Goal: Task Accomplishment & Management: Manage account settings

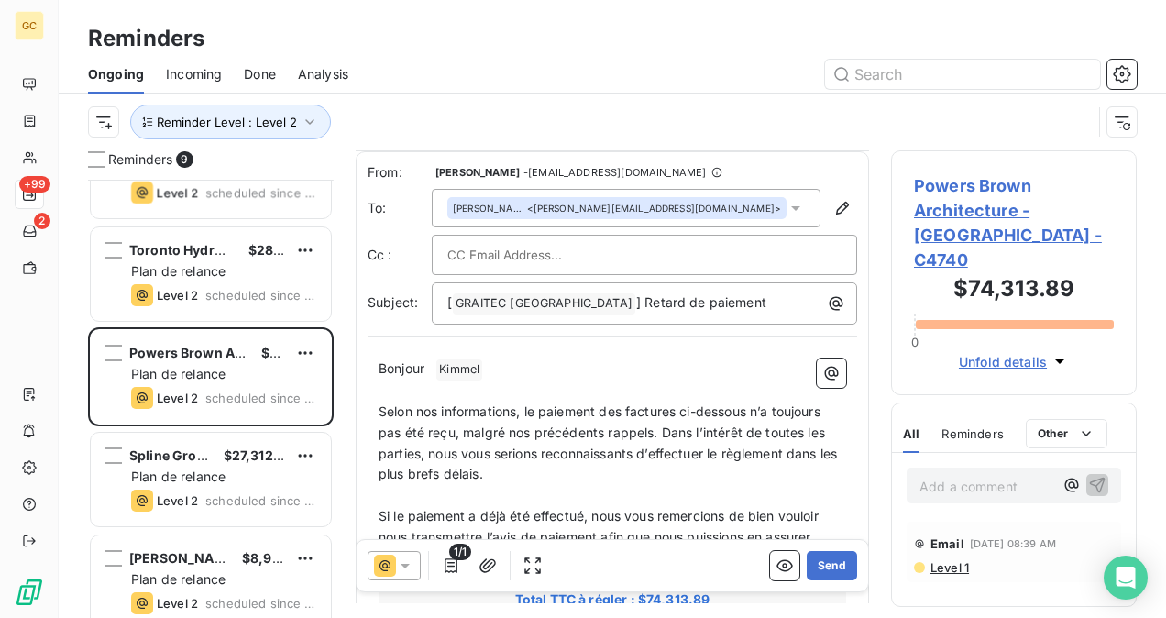
scroll to position [367, 0]
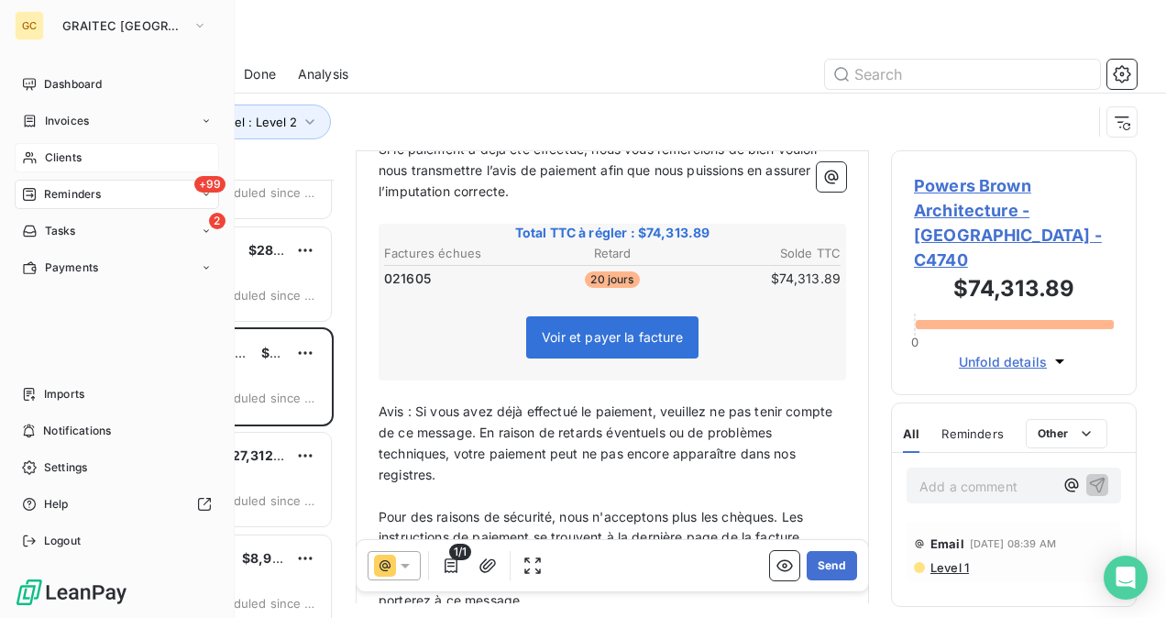
click at [89, 159] on div "Clients" at bounding box center [117, 157] width 204 height 29
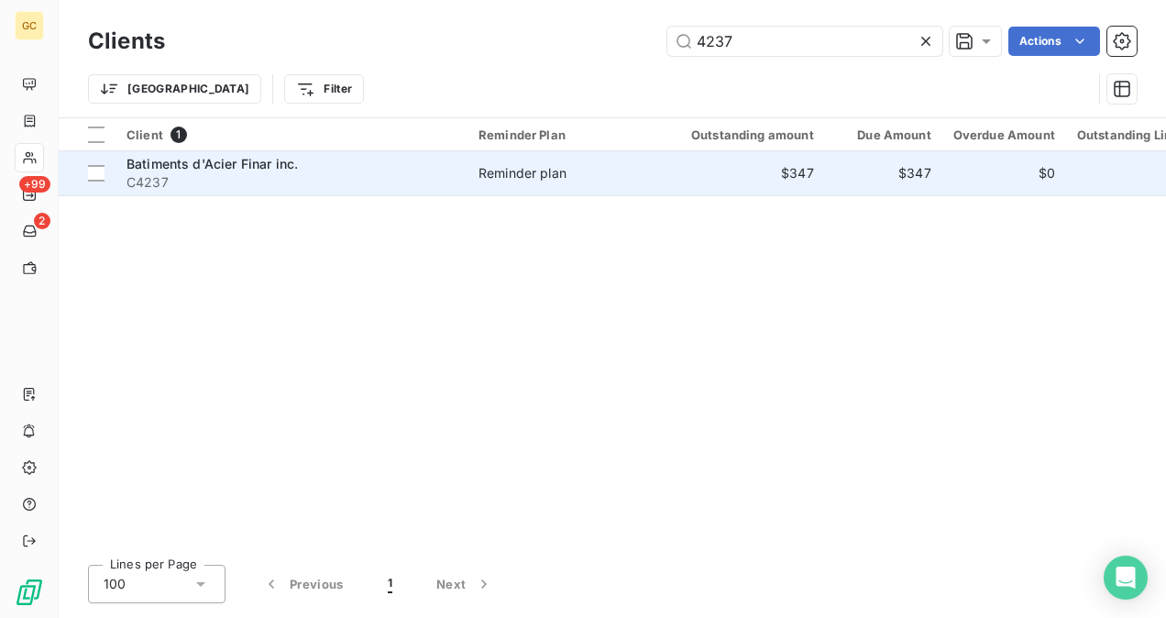
type input "4237"
click at [497, 159] on td "Reminder plan" at bounding box center [562, 173] width 191 height 44
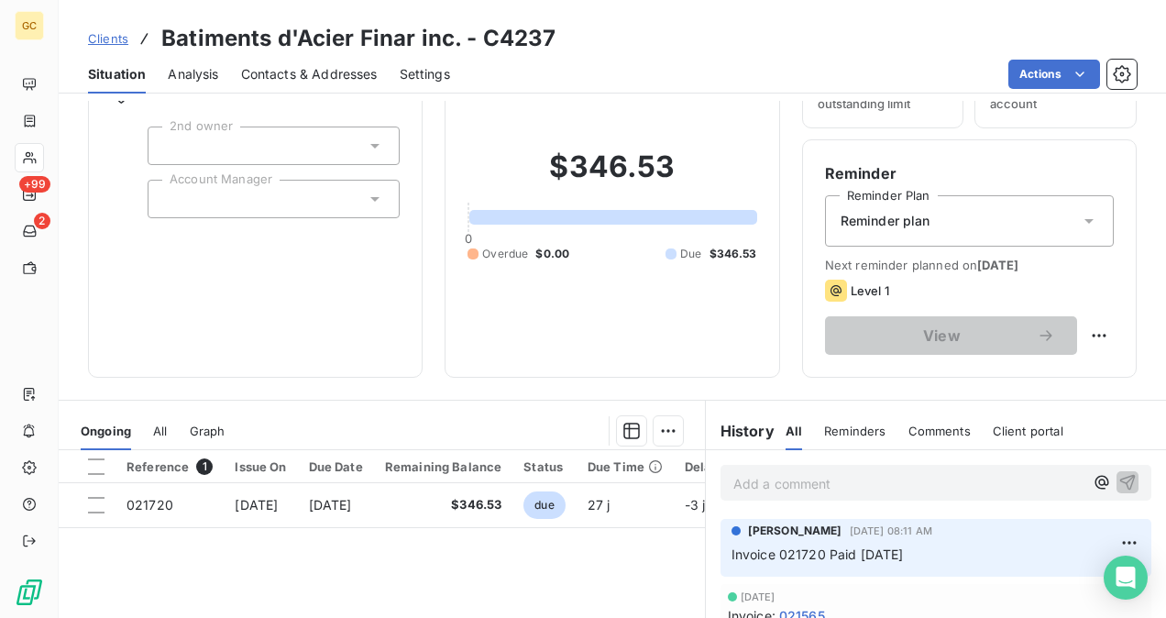
scroll to position [340, 0]
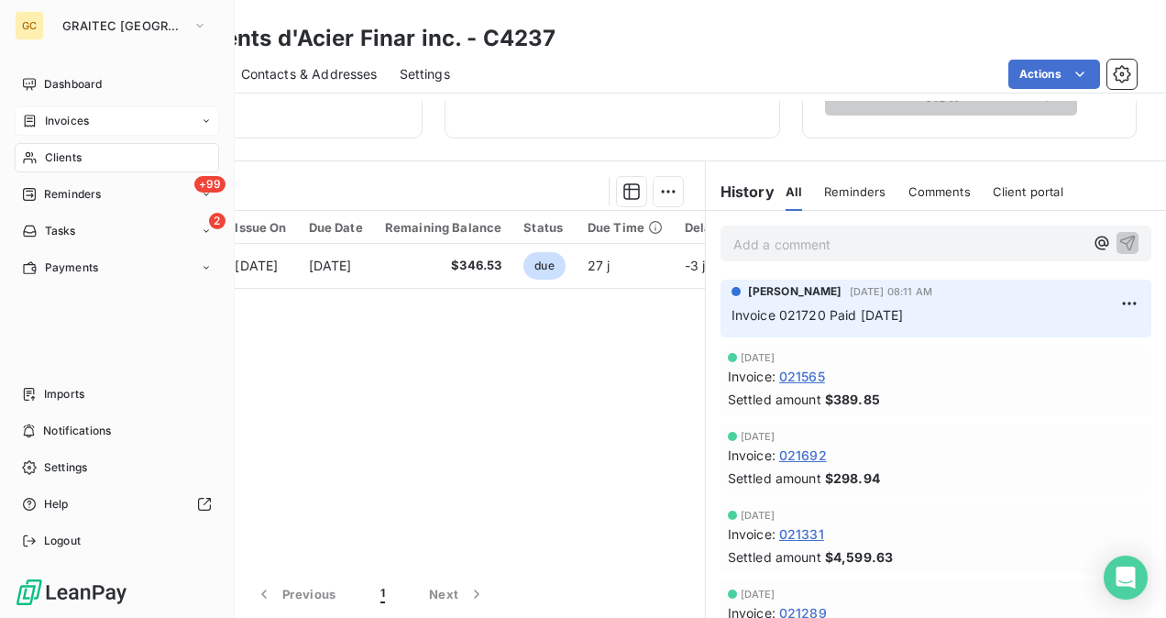
click at [69, 130] on div "Invoices" at bounding box center [117, 120] width 204 height 29
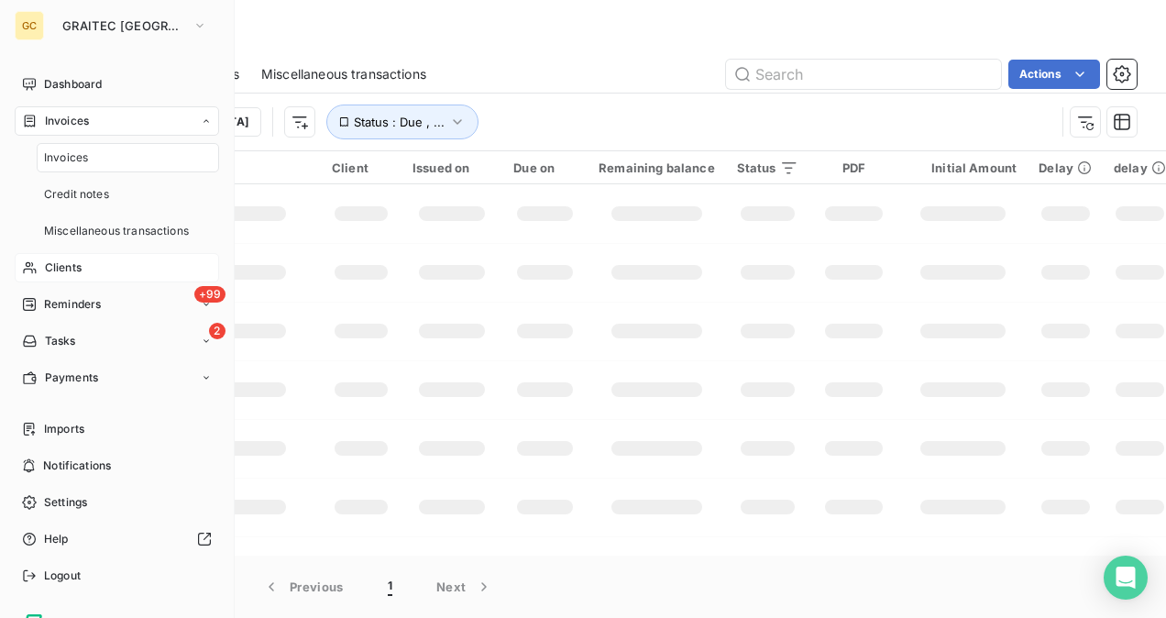
click at [71, 279] on div "Clients" at bounding box center [117, 267] width 204 height 29
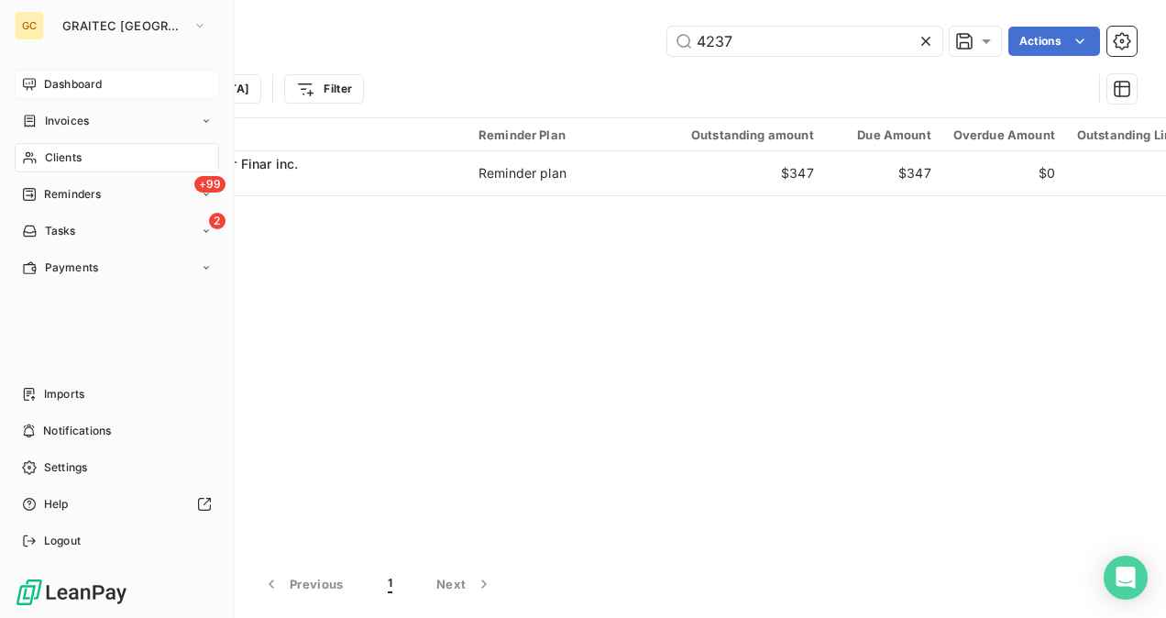
click at [62, 82] on span "Dashboard" at bounding box center [73, 84] width 58 height 16
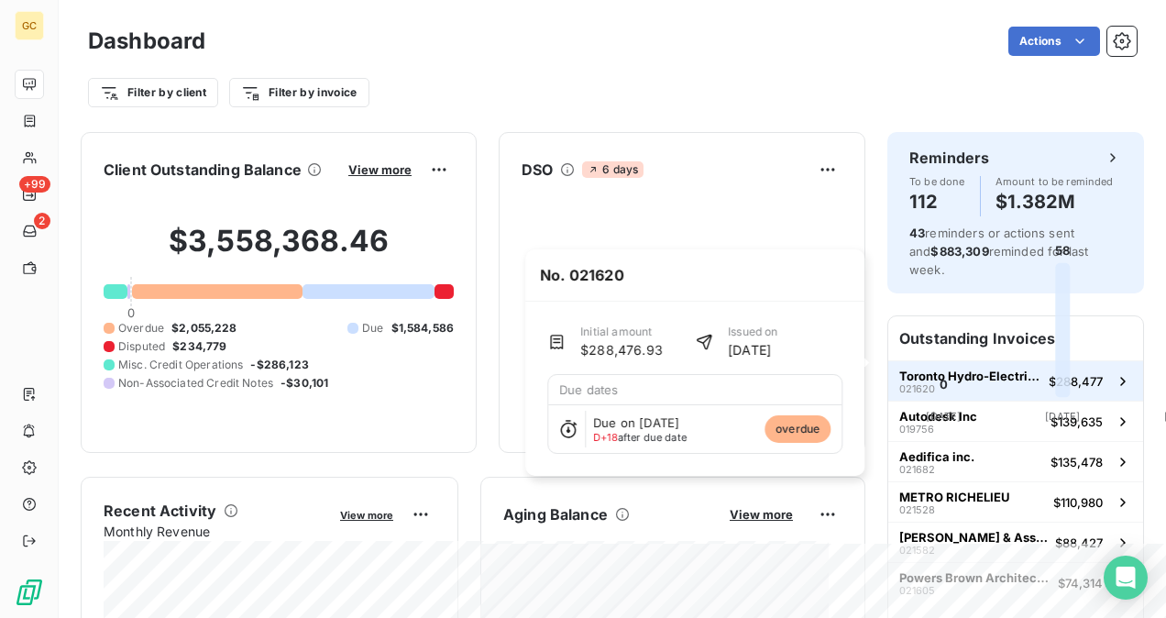
click at [899, 368] on span "Toronto Hydro-Electric System Ltd." at bounding box center [970, 375] width 142 height 15
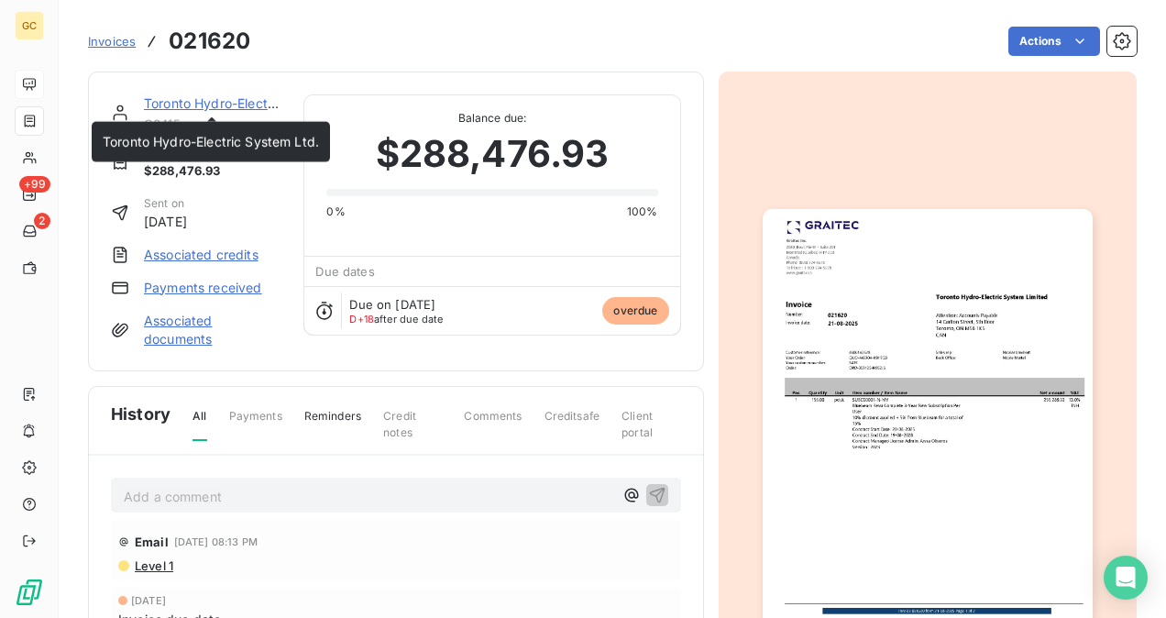
click at [209, 93] on div "Toronto Hydro-Electric System Ltd. C6415 Initial Amount $288,476.93 Sent on [DA…" at bounding box center [396, 221] width 616 height 300
click at [214, 100] on link "Toronto Hydro-Electric System Ltd." at bounding box center [252, 103] width 216 height 16
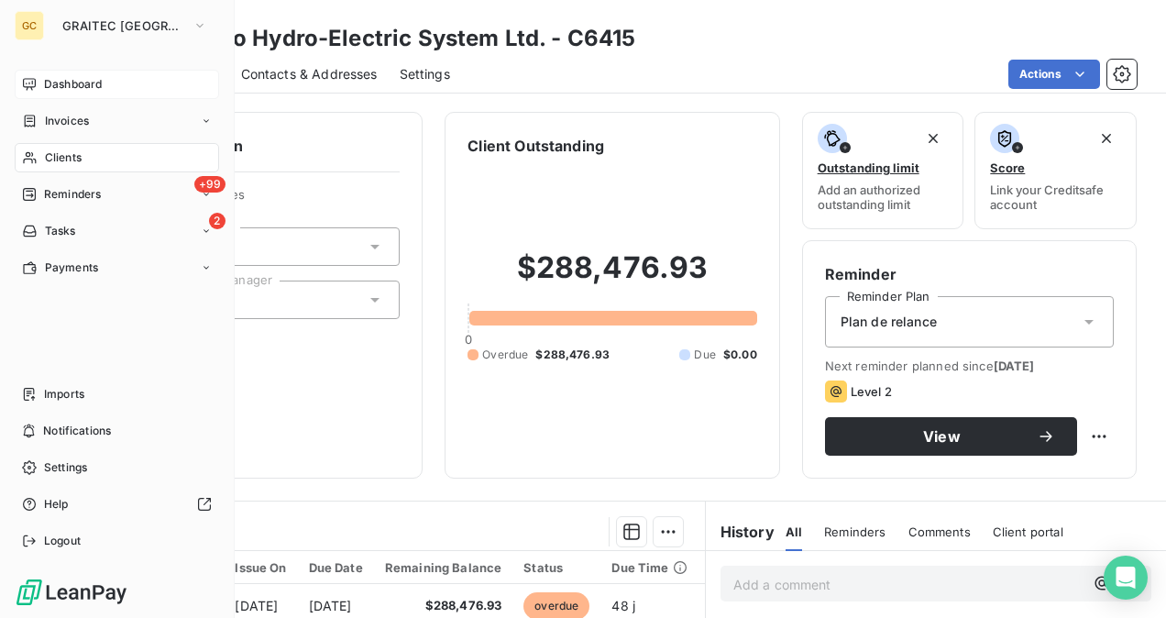
click at [81, 78] on span "Dashboard" at bounding box center [73, 84] width 58 height 16
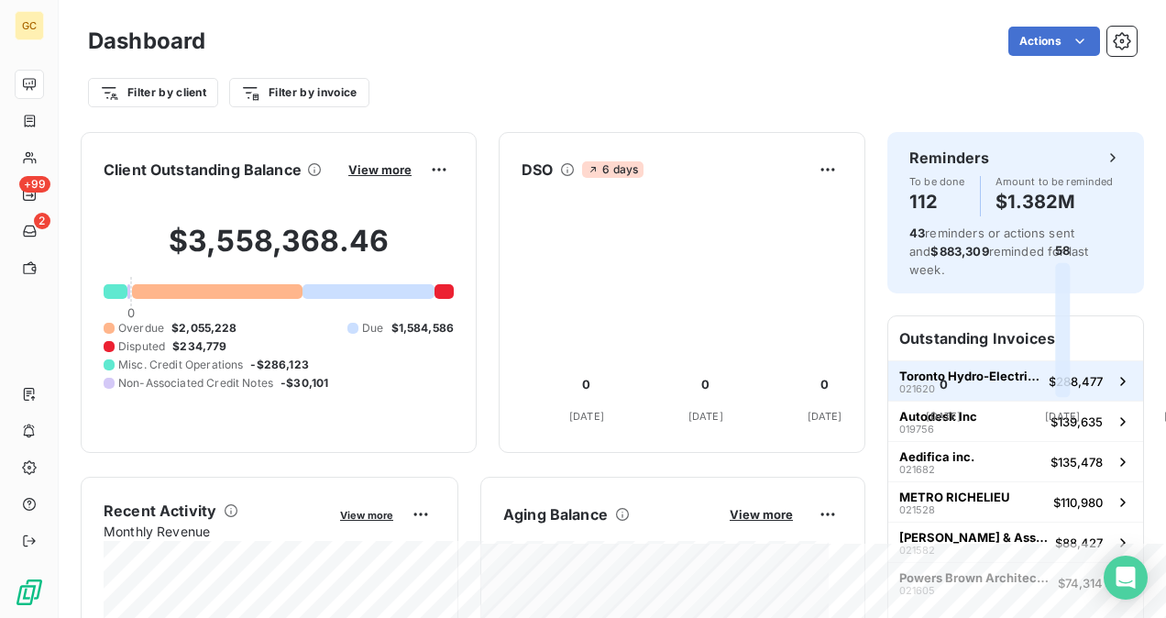
click at [966, 369] on div "Toronto Hydro-Electric System Ltd. 021620" at bounding box center [970, 381] width 142 height 26
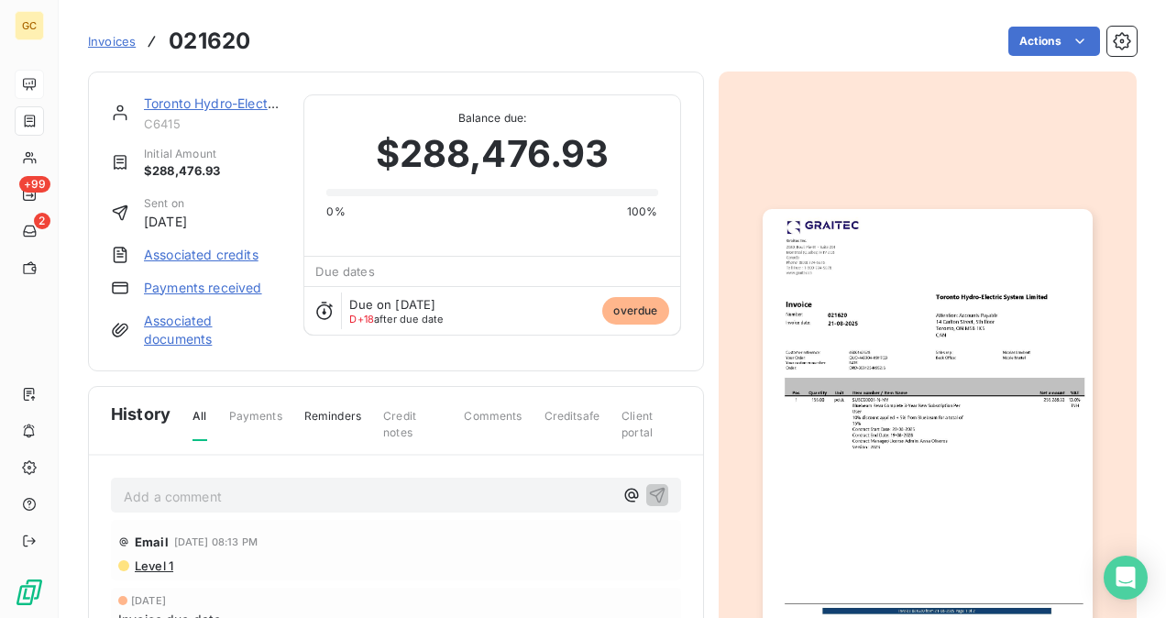
click at [209, 99] on link "Toronto Hydro-Electric System Ltd." at bounding box center [252, 103] width 216 height 16
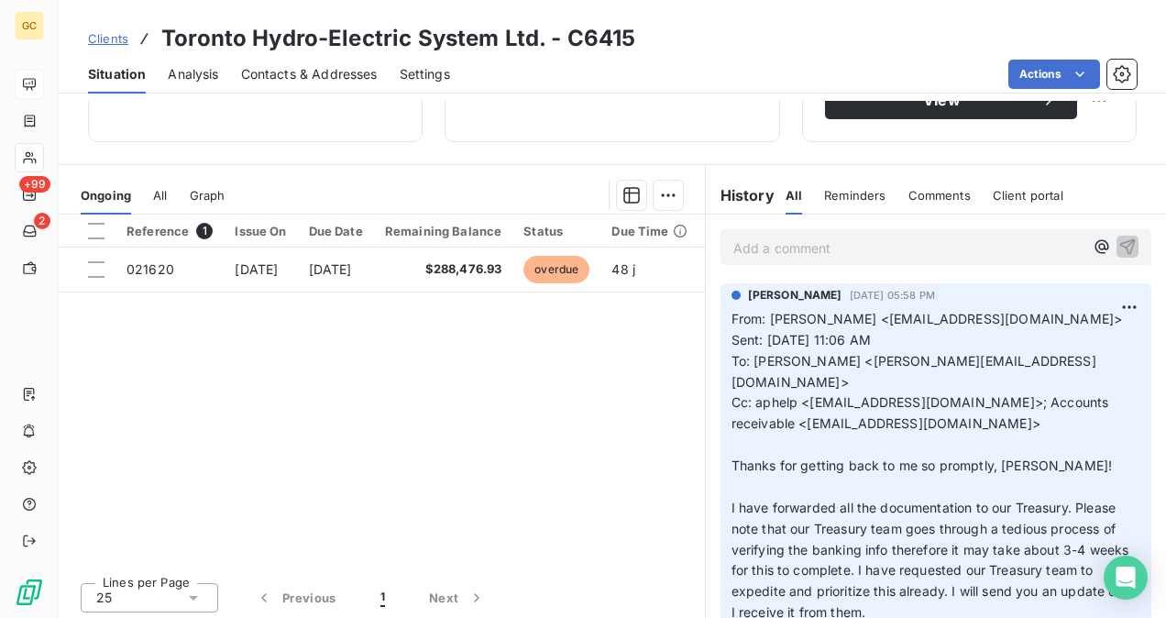
scroll to position [340, 0]
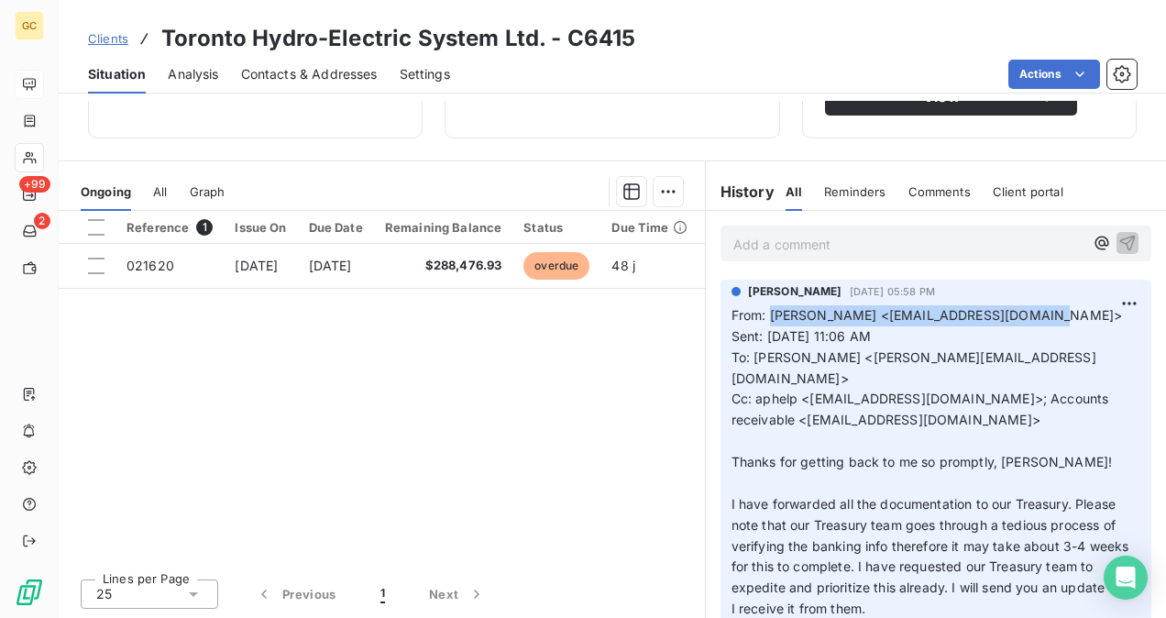
drag, startPoint x: 763, startPoint y: 312, endPoint x: 1058, endPoint y: 306, distance: 295.1
click at [1058, 306] on p "From: [PERSON_NAME] <[EMAIL_ADDRESS][DOMAIN_NAME]> Sent: [DATE] 11:06 AM To: [P…" at bounding box center [935, 504] width 409 height 399
copy span "[PERSON_NAME] <[EMAIL_ADDRESS][DOMAIN_NAME]>"
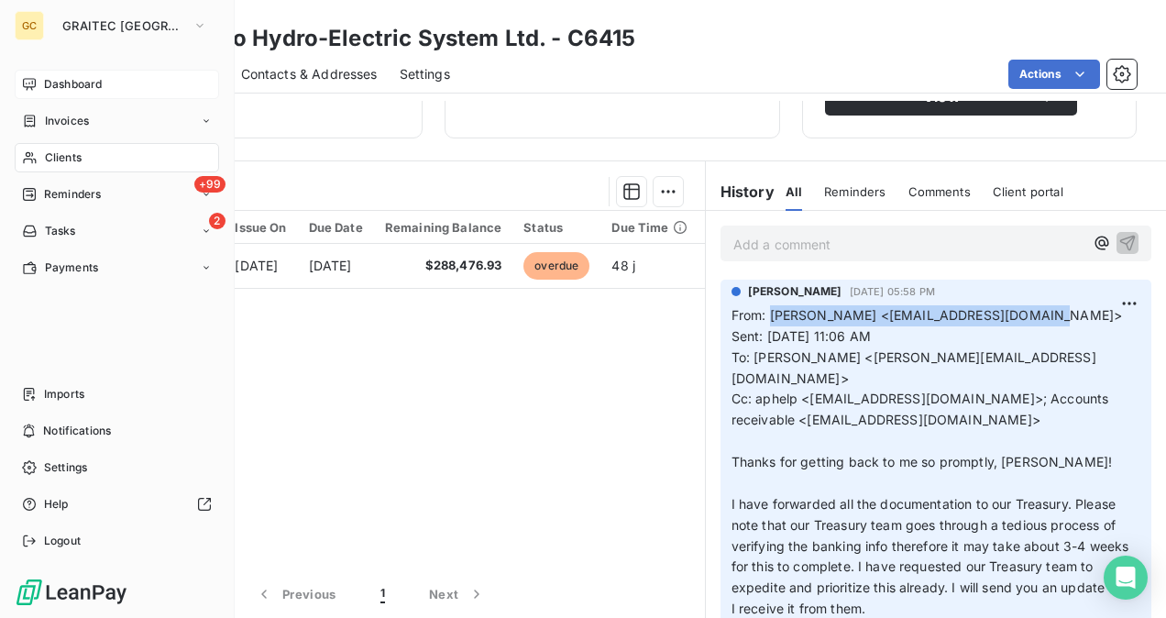
click at [44, 82] on span "Dashboard" at bounding box center [73, 84] width 58 height 16
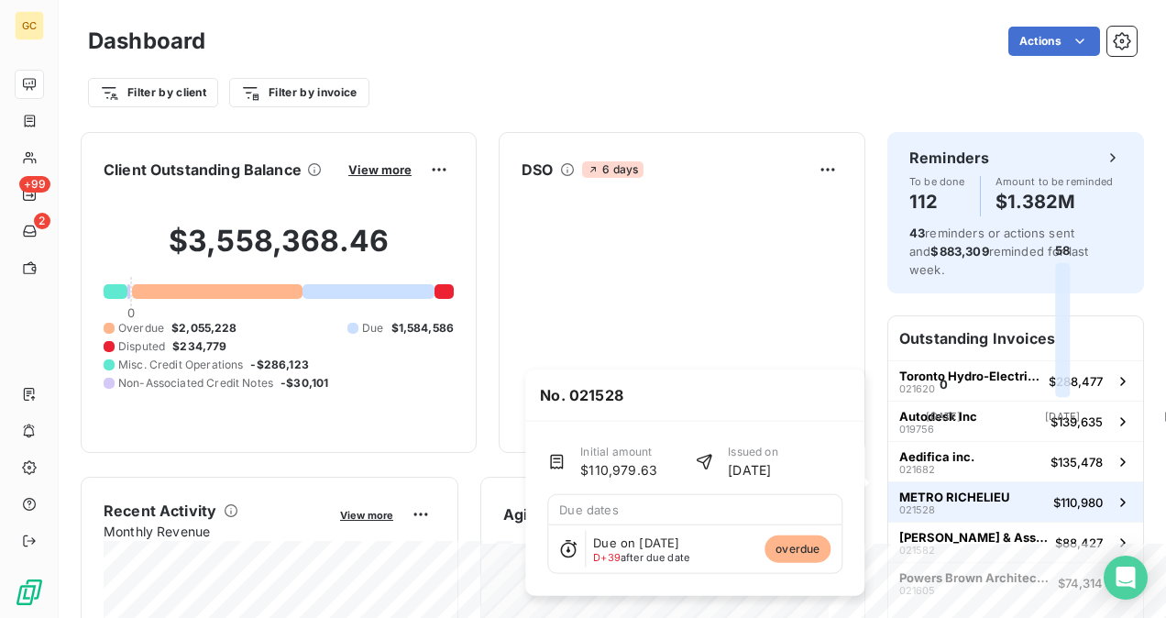
click at [1024, 490] on button "METRO RICHELIEU 021528 $110,980" at bounding box center [1015, 501] width 255 height 40
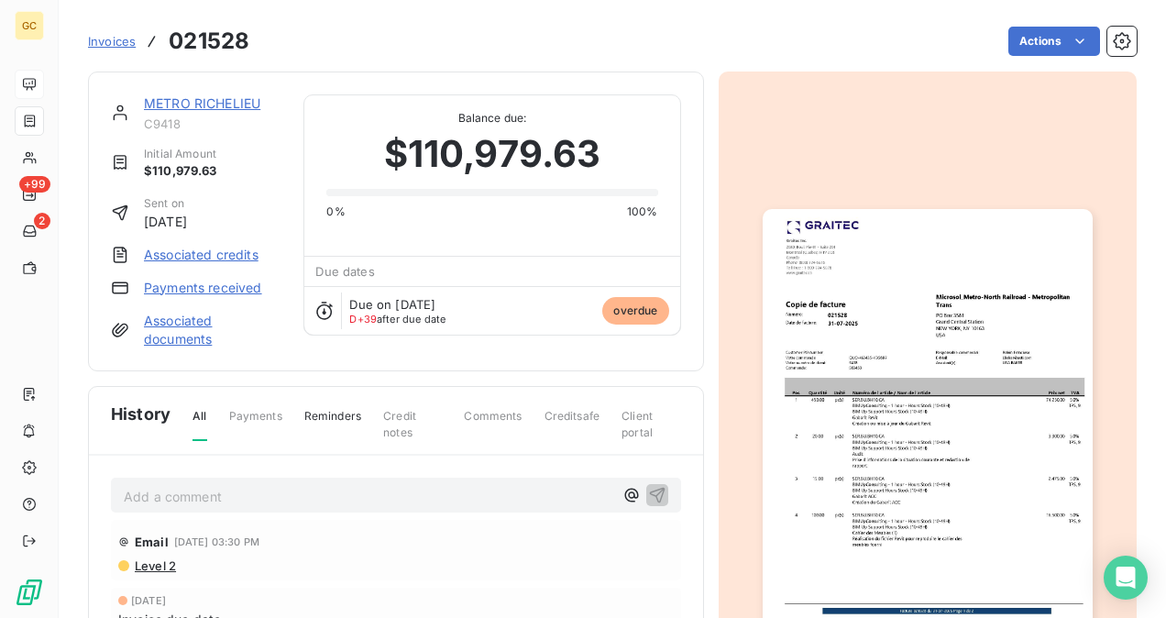
click at [192, 105] on link "METRO RICHELIEU" at bounding box center [202, 103] width 116 height 16
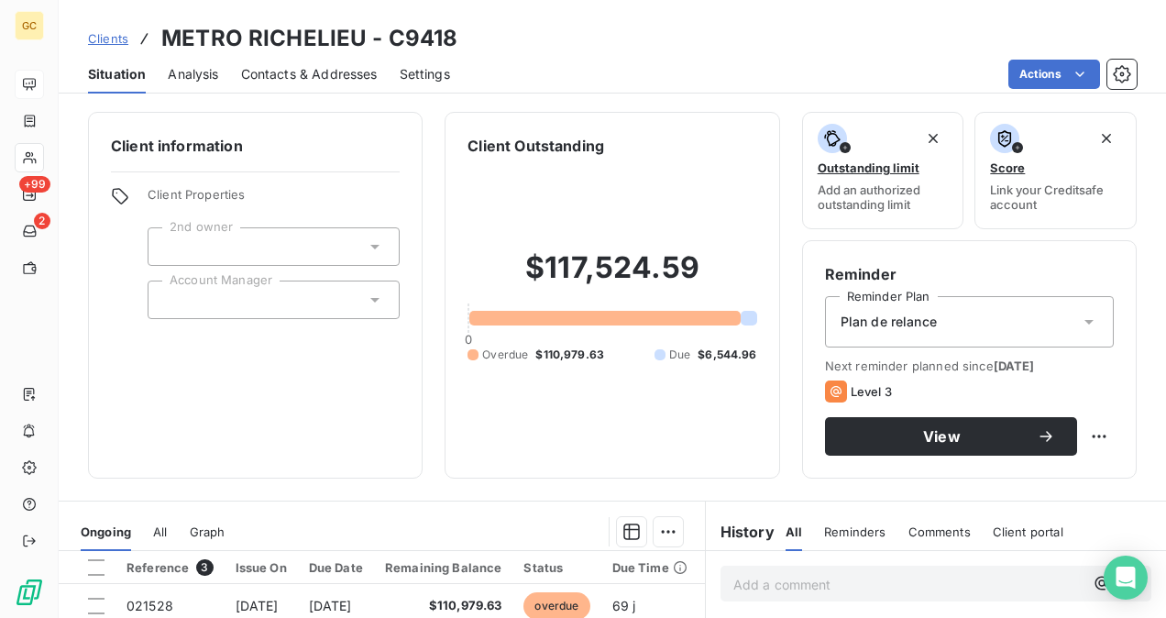
click at [308, 79] on span "Contacts & Addresses" at bounding box center [309, 74] width 137 height 18
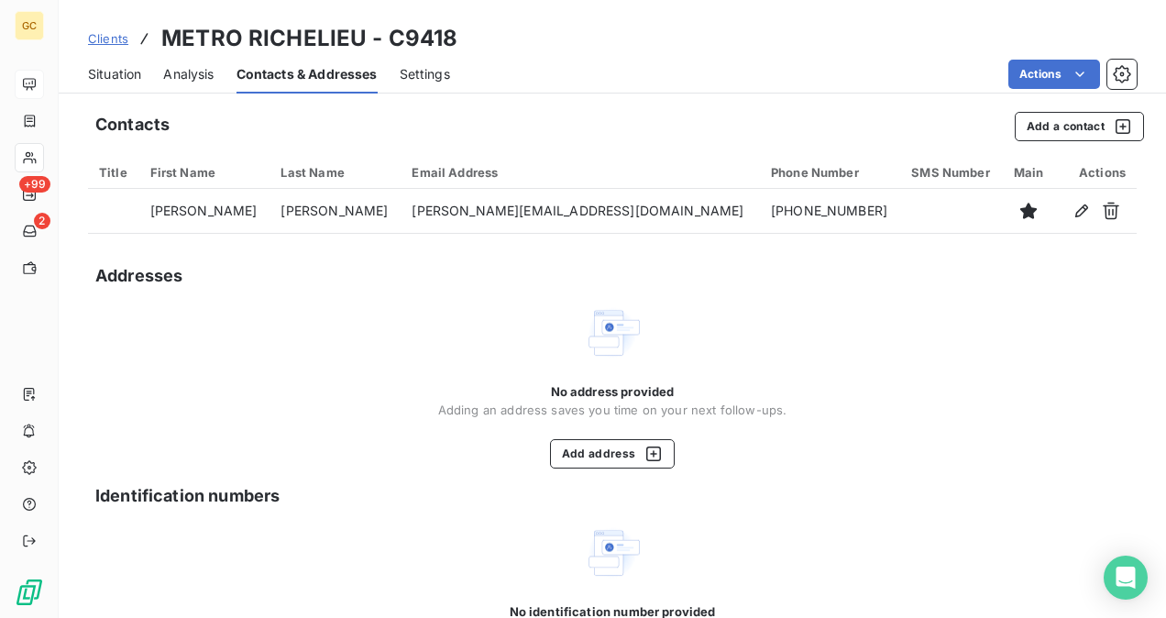
click at [115, 40] on span "Clients" at bounding box center [108, 38] width 40 height 15
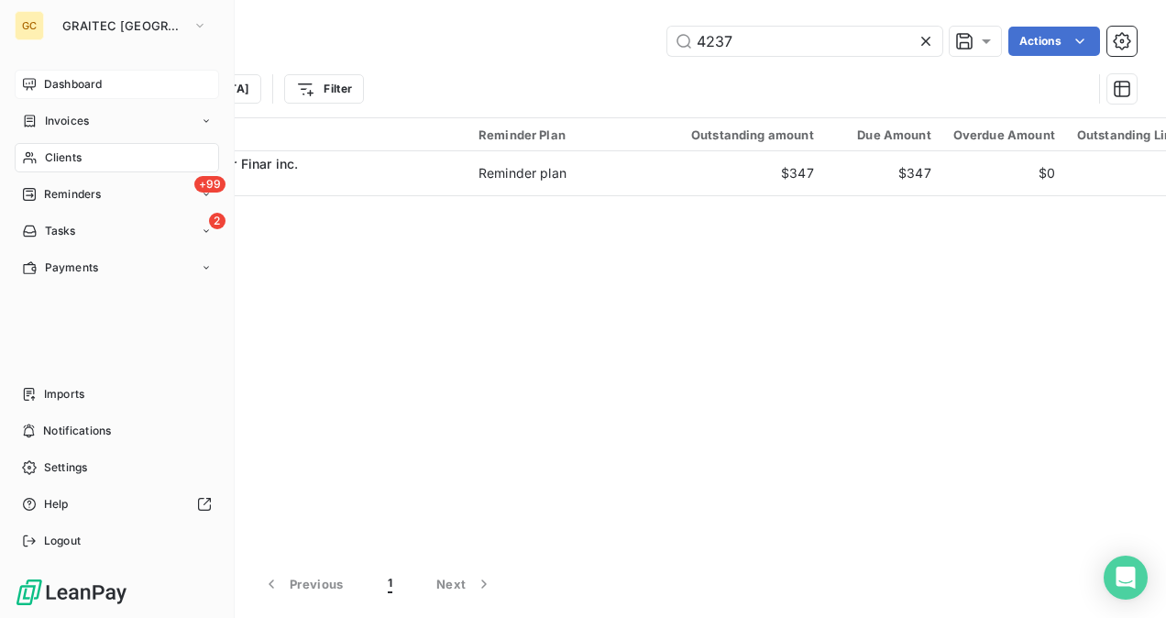
click at [71, 88] on span "Dashboard" at bounding box center [73, 84] width 58 height 16
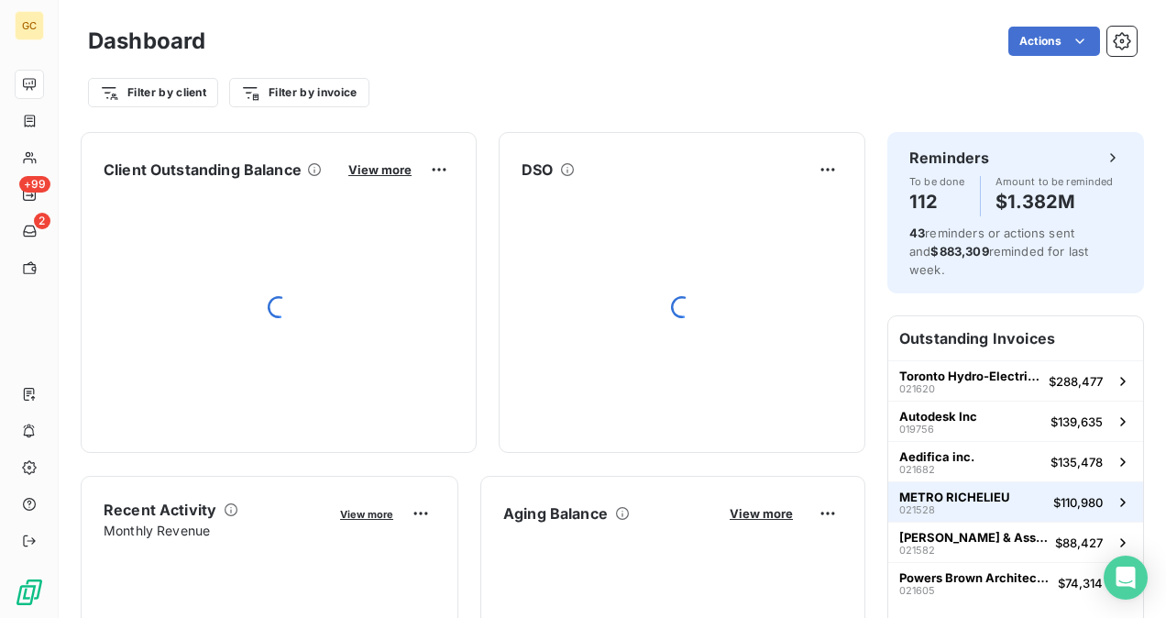
click at [979, 489] on div "METRO RICHELIEU 021528" at bounding box center [954, 502] width 111 height 26
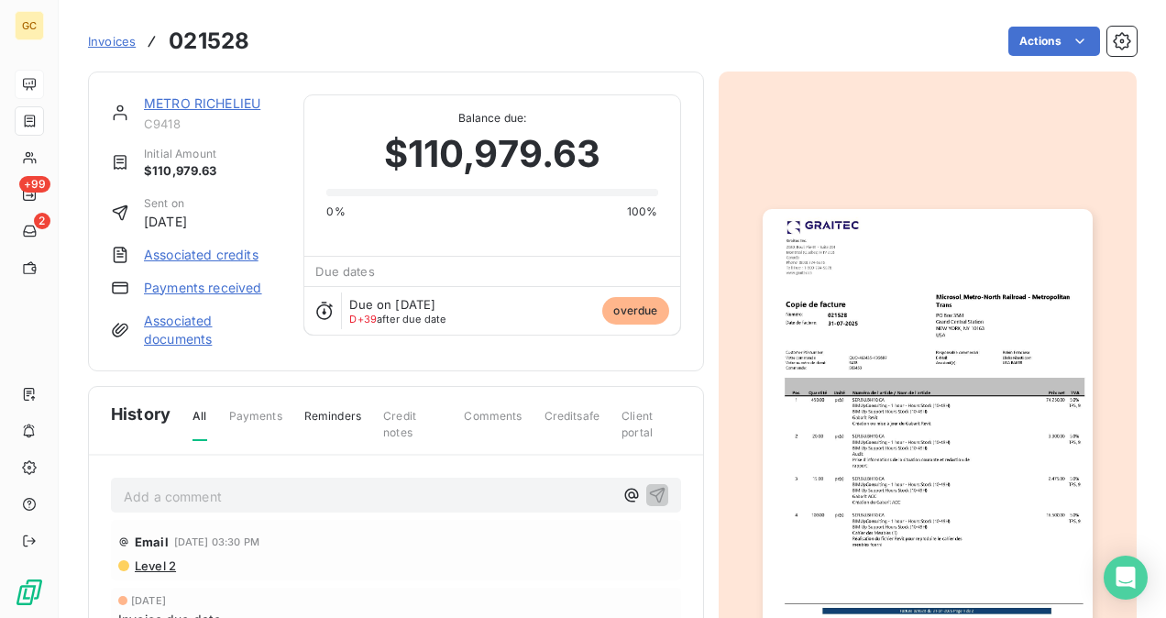
click at [210, 106] on link "METRO RICHELIEU" at bounding box center [202, 103] width 116 height 16
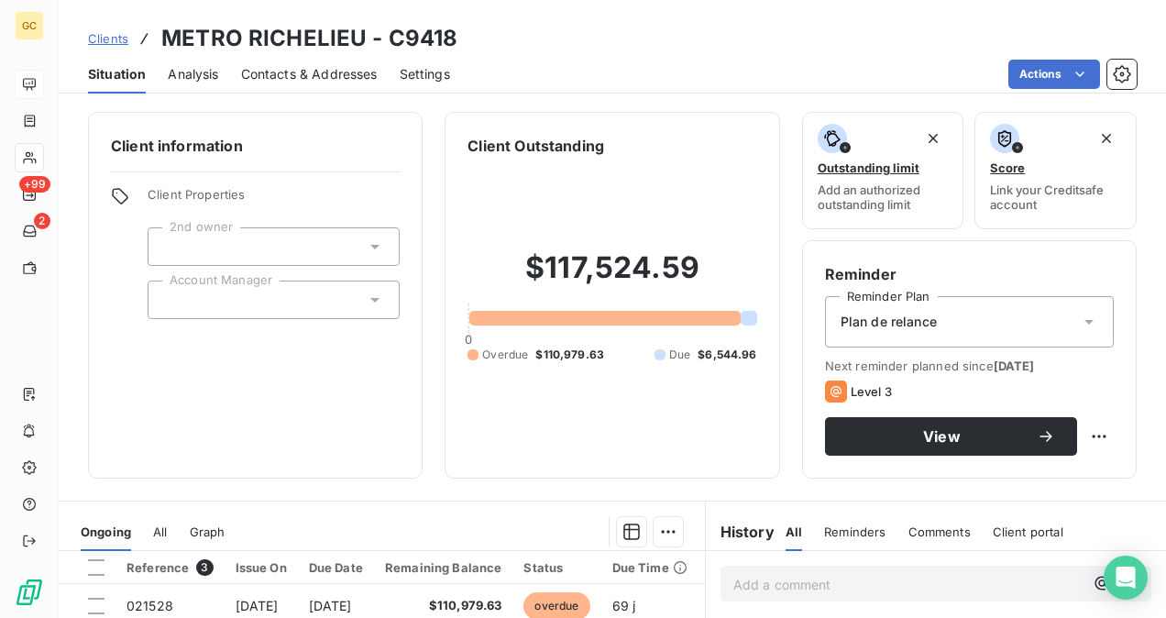
scroll to position [275, 0]
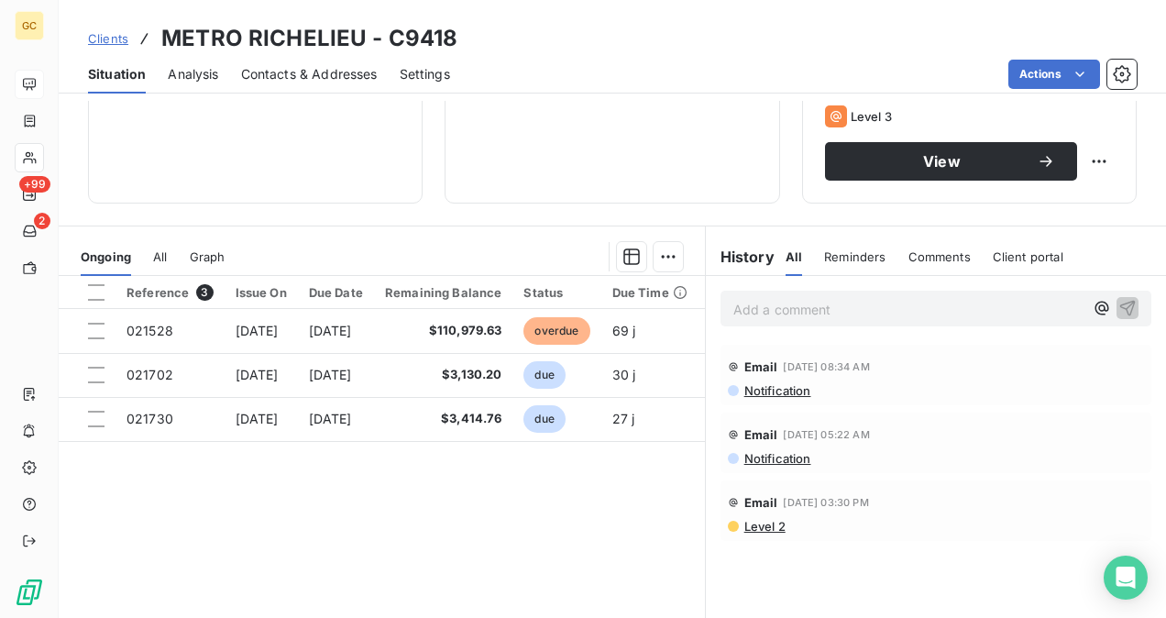
click at [744, 534] on div "Email [DATE] 03:30 PM Level 2" at bounding box center [935, 510] width 431 height 60
click at [750, 530] on span "Level 2" at bounding box center [763, 526] width 43 height 15
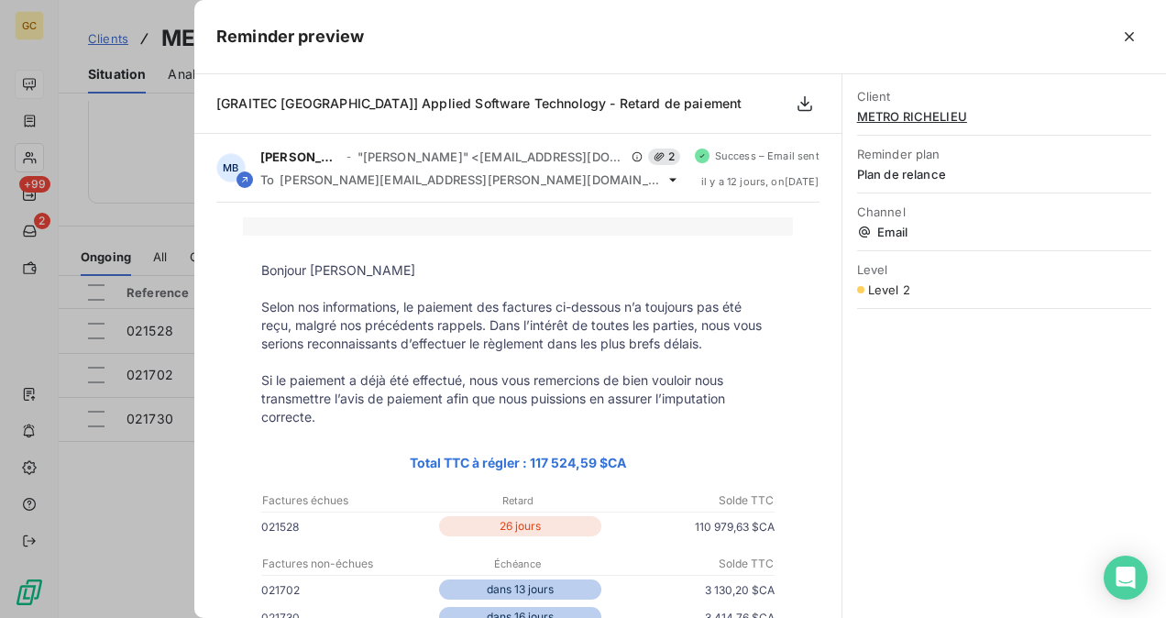
click at [1132, 35] on icon "button" at bounding box center [1129, 36] width 18 height 18
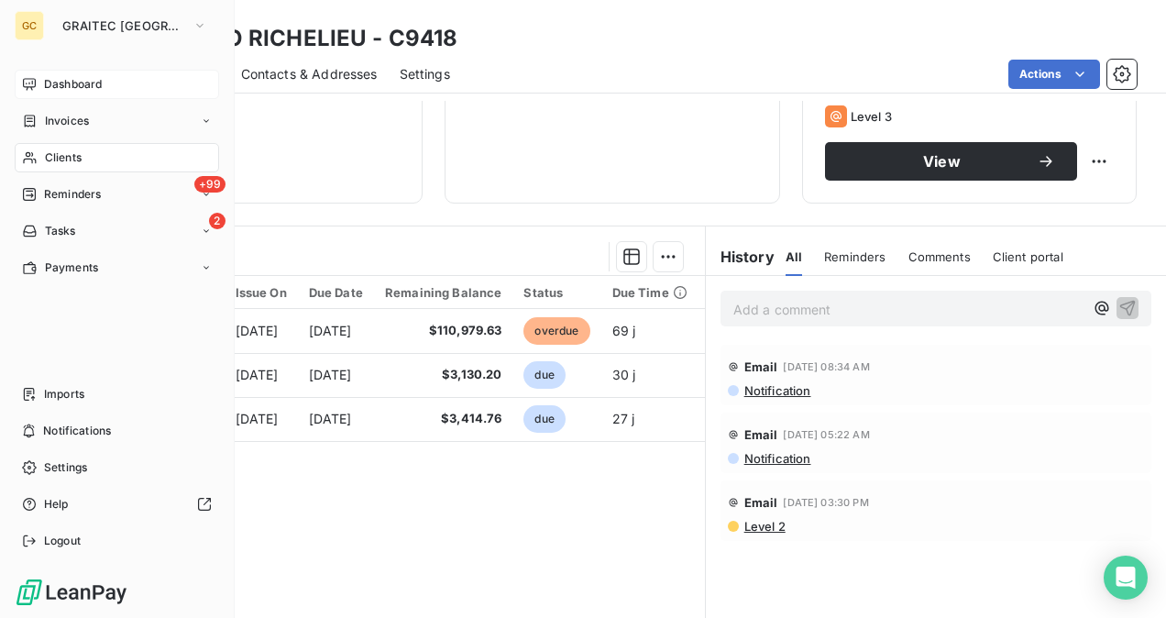
click at [34, 79] on icon at bounding box center [29, 84] width 13 height 12
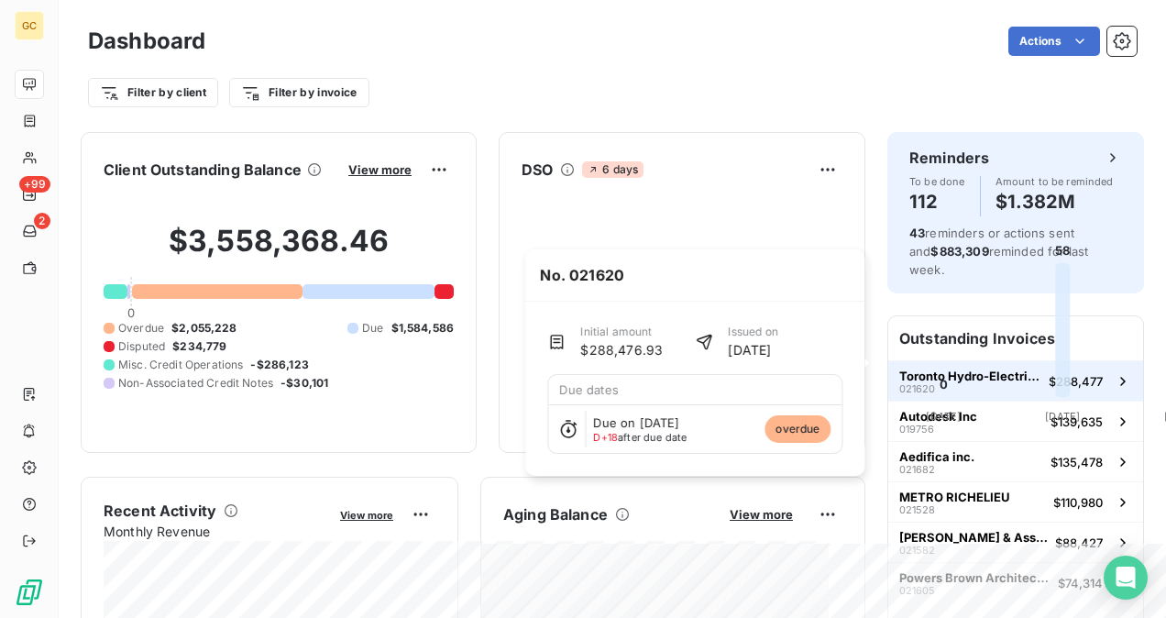
click at [930, 368] on span "Toronto Hydro-Electric System Ltd." at bounding box center [970, 375] width 142 height 15
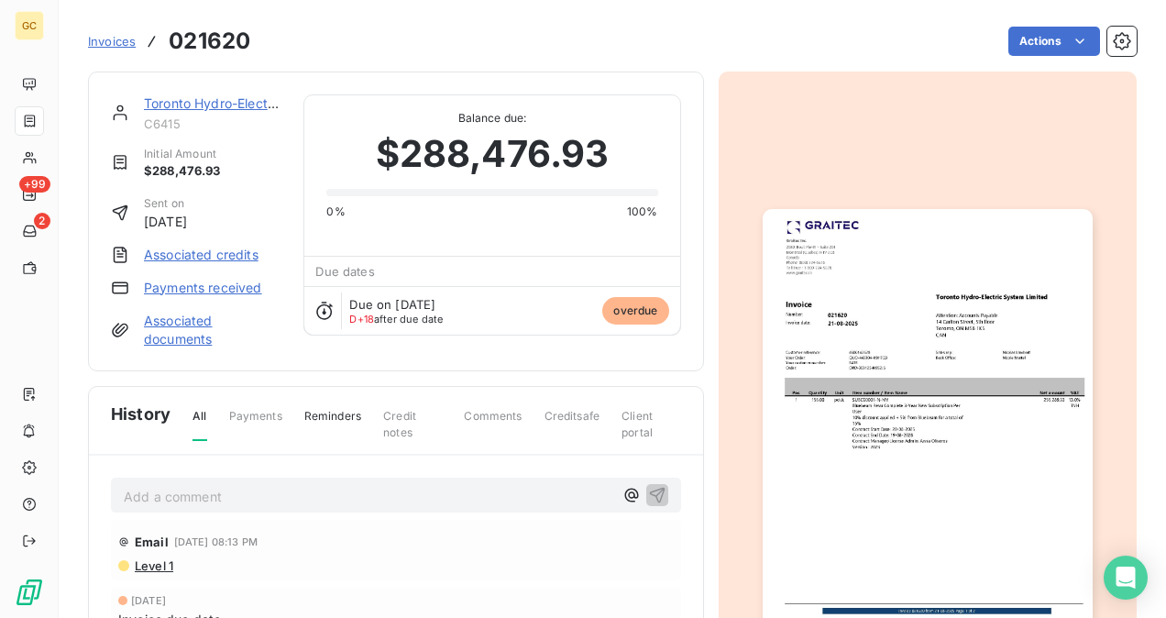
click at [240, 94] on div "Toronto Hydro-Electric System Ltd." at bounding box center [212, 103] width 137 height 18
click at [247, 101] on link "Toronto Hydro-Electric System Ltd." at bounding box center [252, 103] width 216 height 16
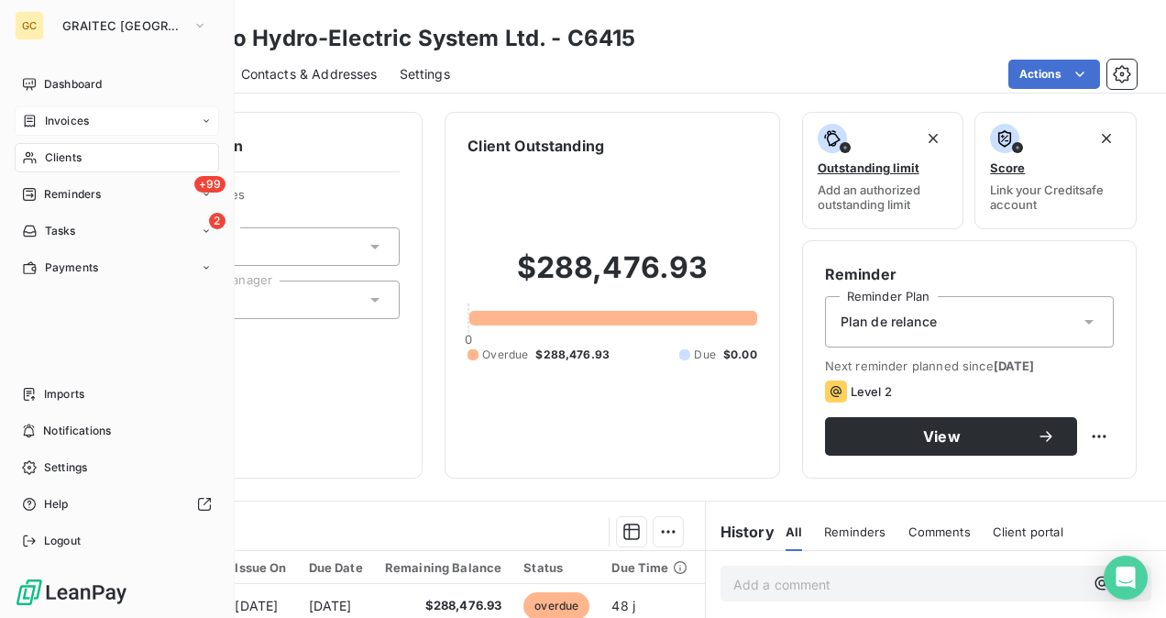
click at [83, 132] on div "Invoices" at bounding box center [117, 120] width 204 height 29
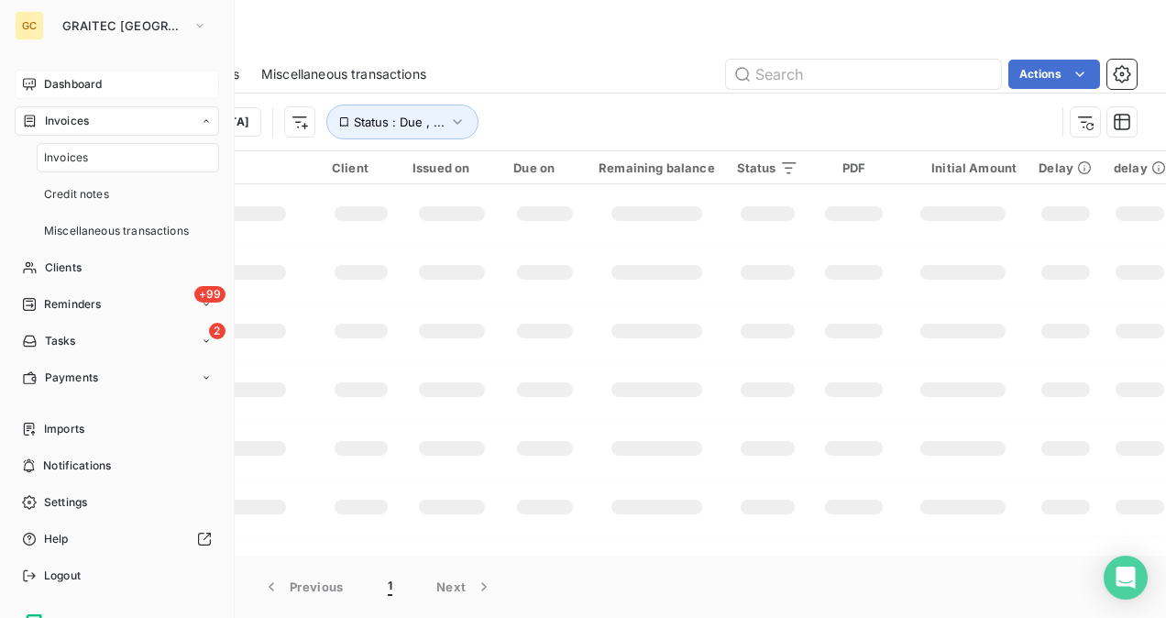
click at [91, 88] on span "Dashboard" at bounding box center [73, 84] width 58 height 16
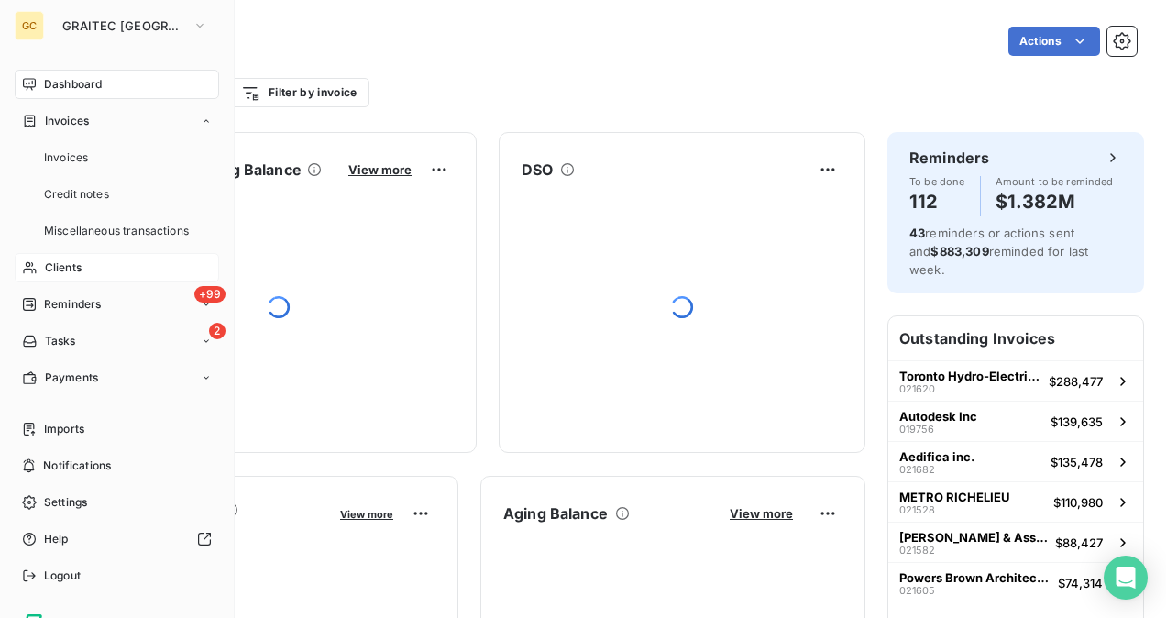
click at [83, 262] on div "Clients" at bounding box center [117, 267] width 204 height 29
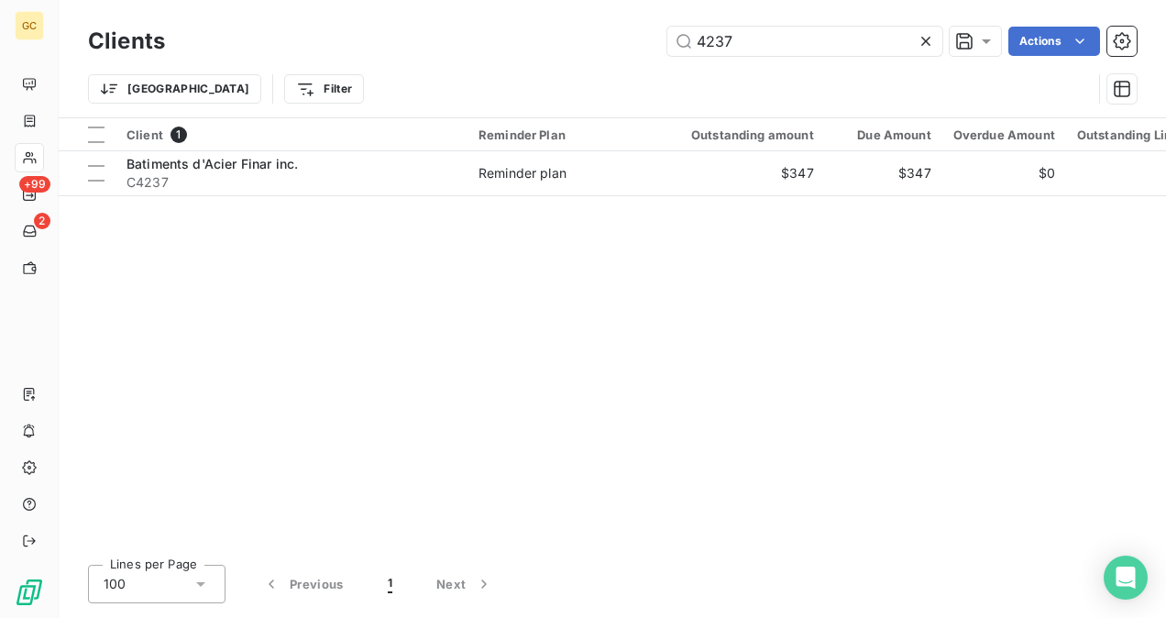
drag, startPoint x: 748, startPoint y: 36, endPoint x: 610, endPoint y: 35, distance: 137.5
click at [610, 35] on div "4237 Actions" at bounding box center [661, 41] width 949 height 29
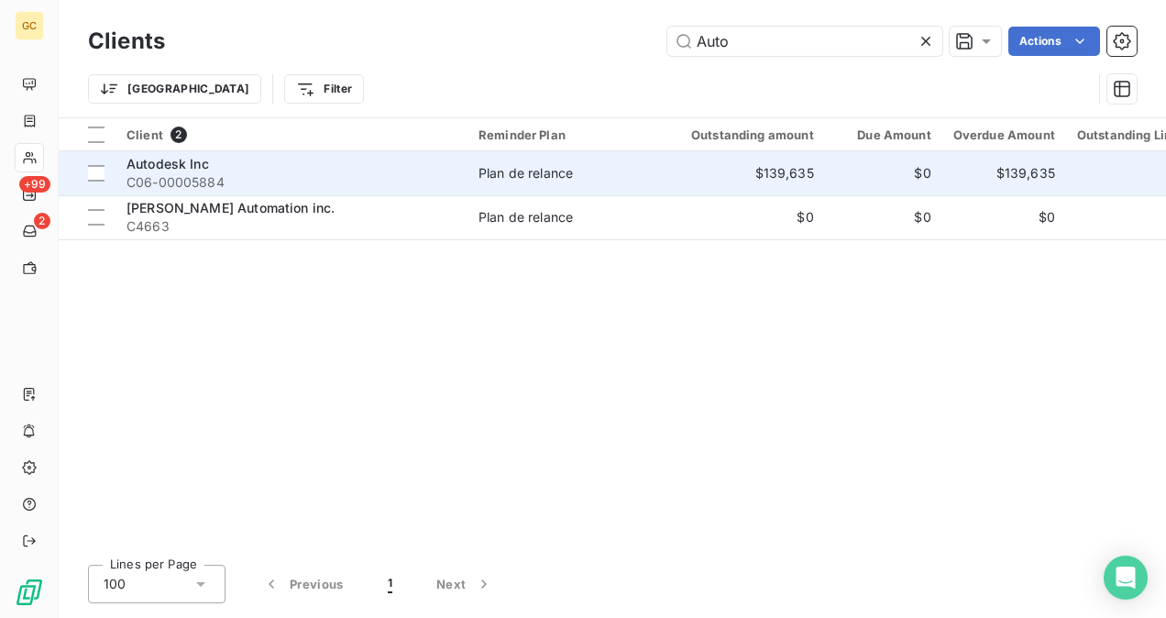
type input "Auto"
click at [400, 160] on div "Autodesk Inc" at bounding box center [291, 164] width 330 height 18
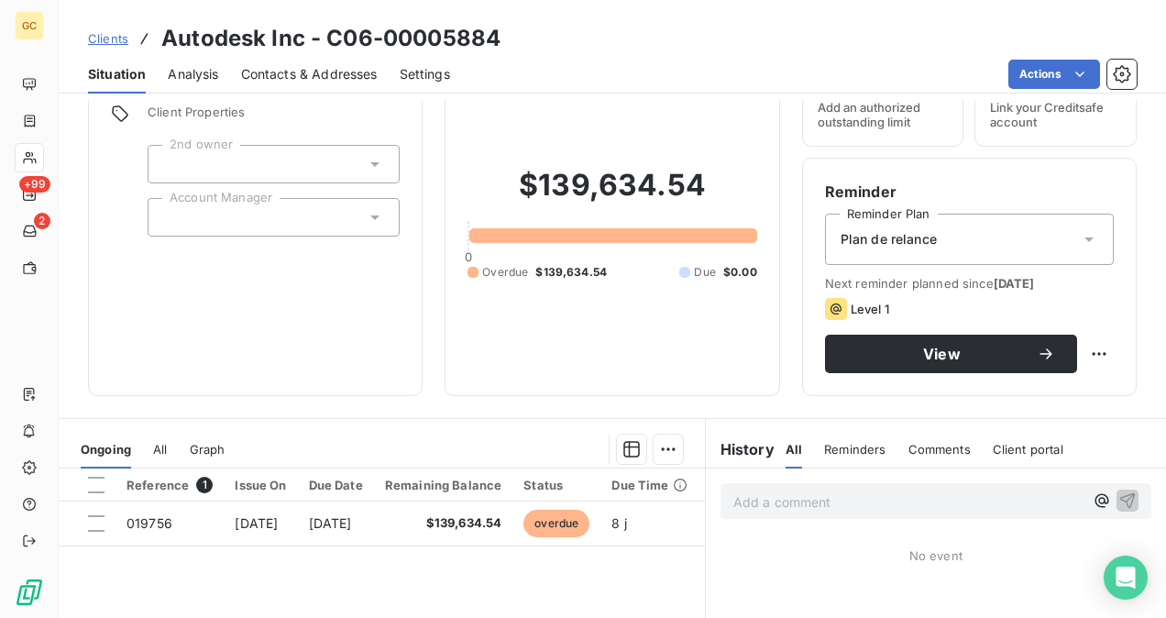
scroll to position [183, 0]
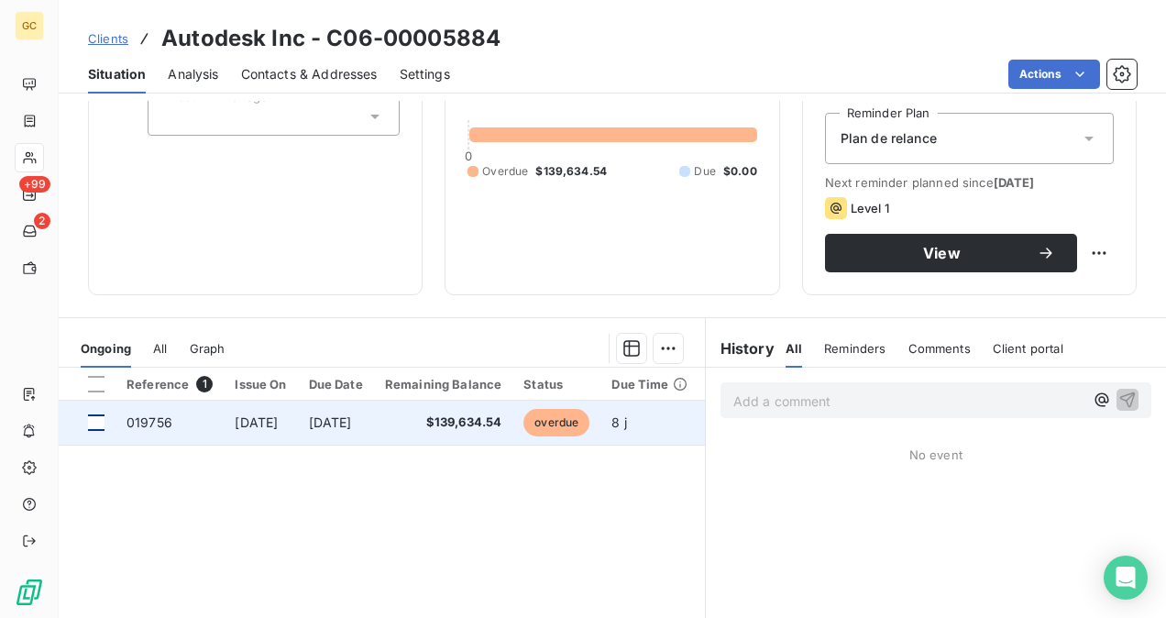
click at [88, 424] on div at bounding box center [96, 422] width 16 height 16
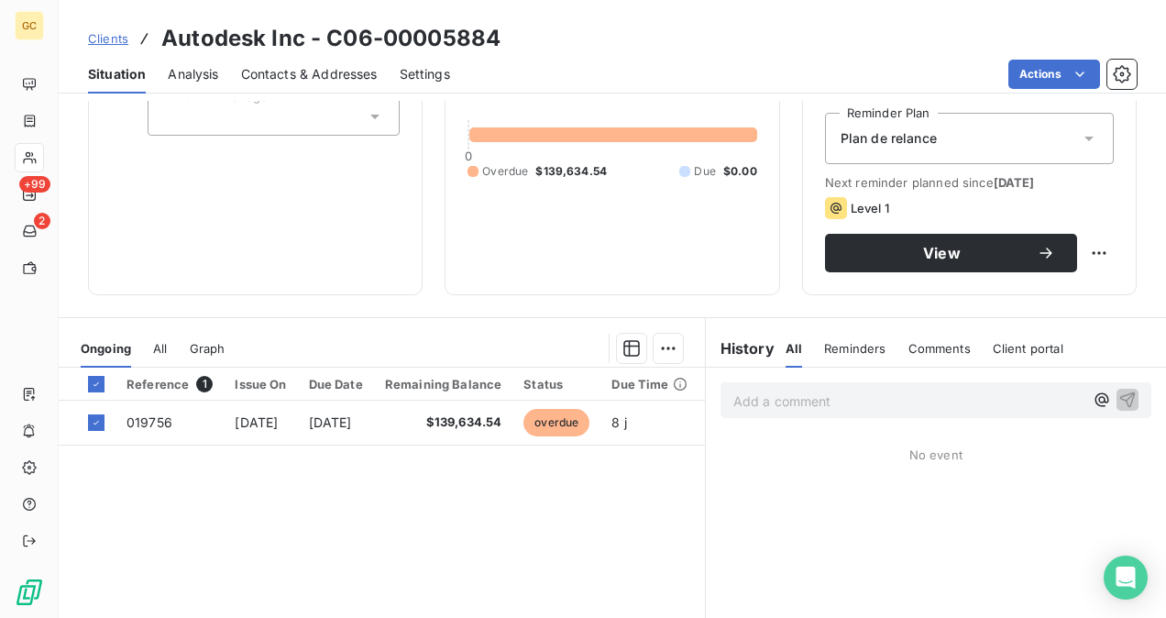
click at [1021, 138] on div "Plan de relance" at bounding box center [969, 138] width 289 height 51
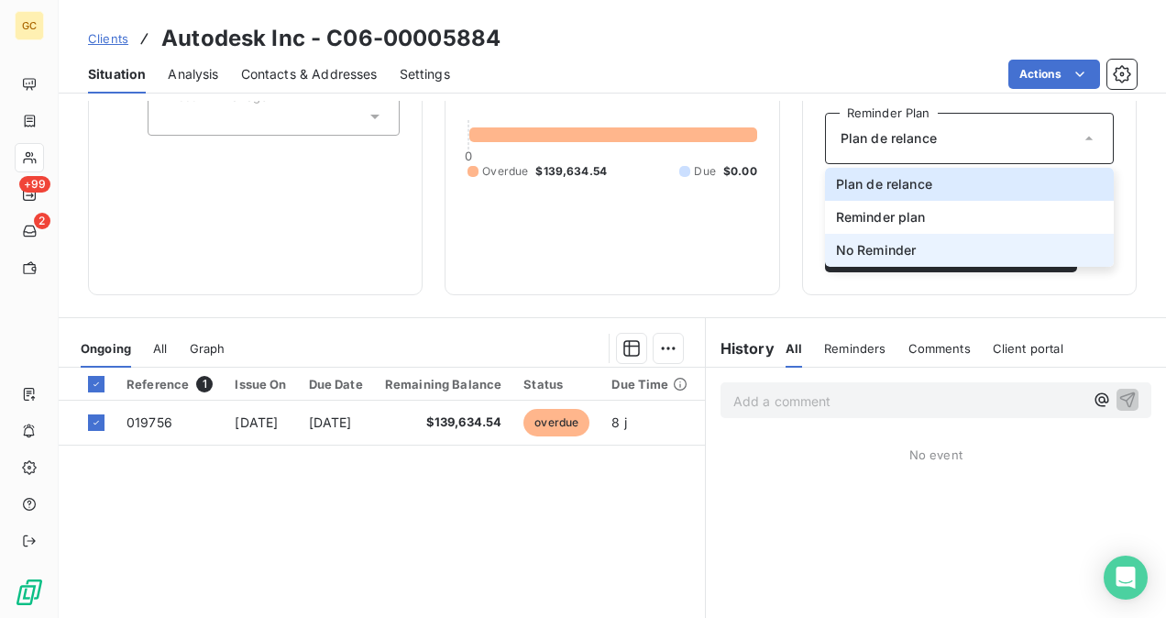
click at [959, 242] on li "No Reminder" at bounding box center [969, 250] width 289 height 33
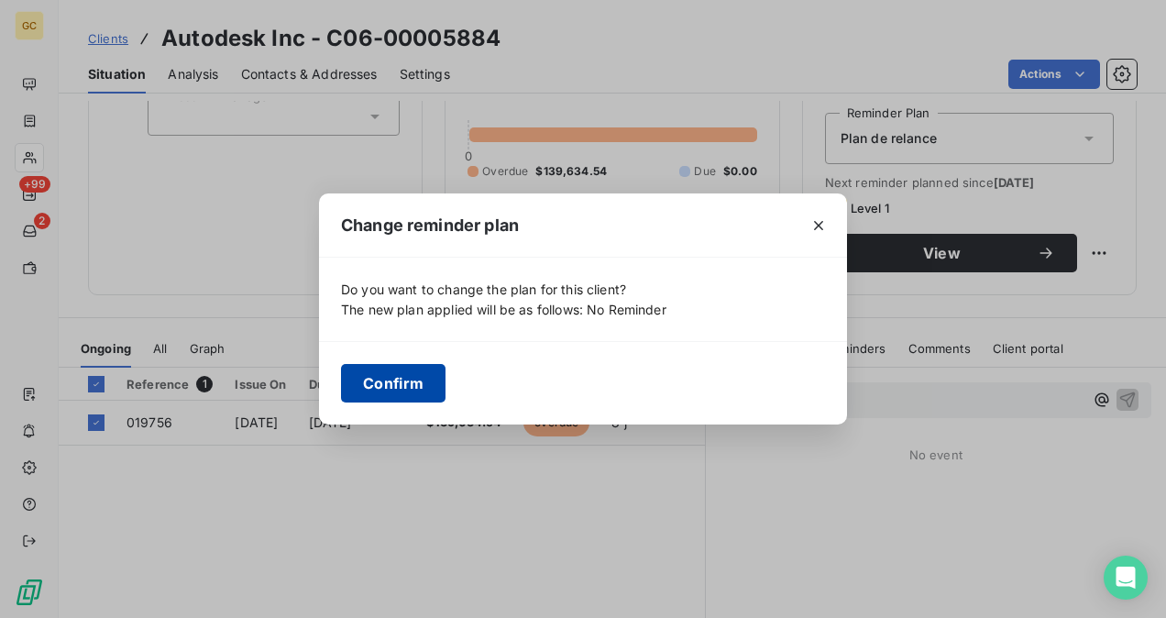
click at [427, 384] on button "Confirm" at bounding box center [393, 383] width 104 height 38
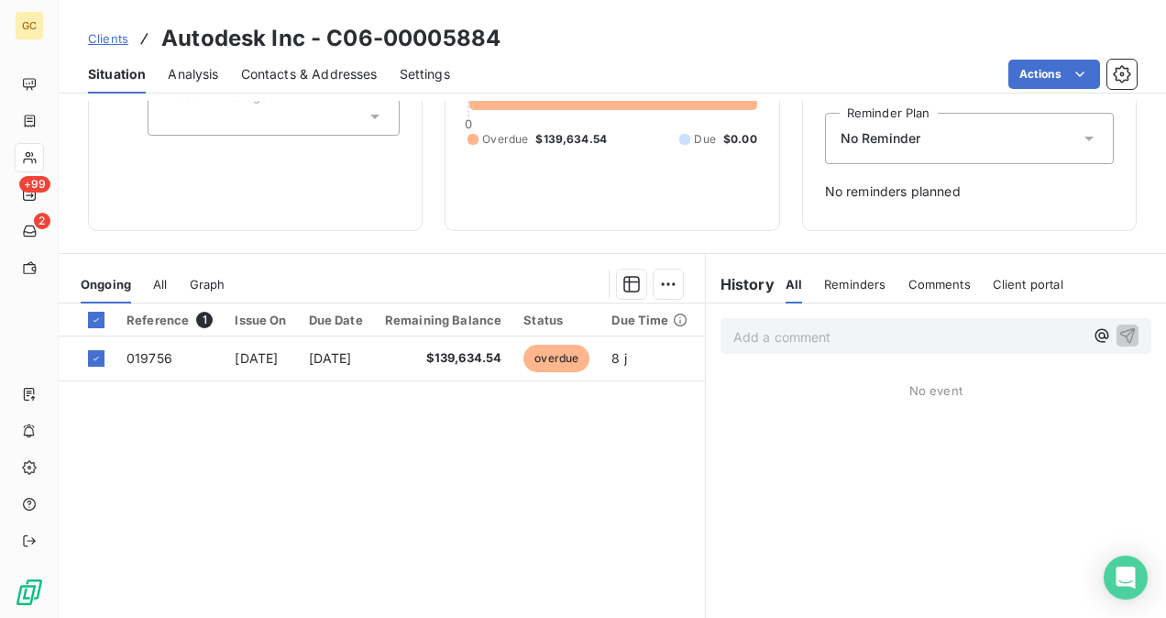
click at [768, 332] on p "Add a comment ﻿" at bounding box center [908, 336] width 350 height 23
drag, startPoint x: 841, startPoint y: 332, endPoint x: 845, endPoint y: 342, distance: 10.7
click at [842, 332] on span "Paid via ACH [DATE]." at bounding box center [798, 335] width 131 height 16
click at [1118, 331] on icon "button" at bounding box center [1127, 334] width 18 height 18
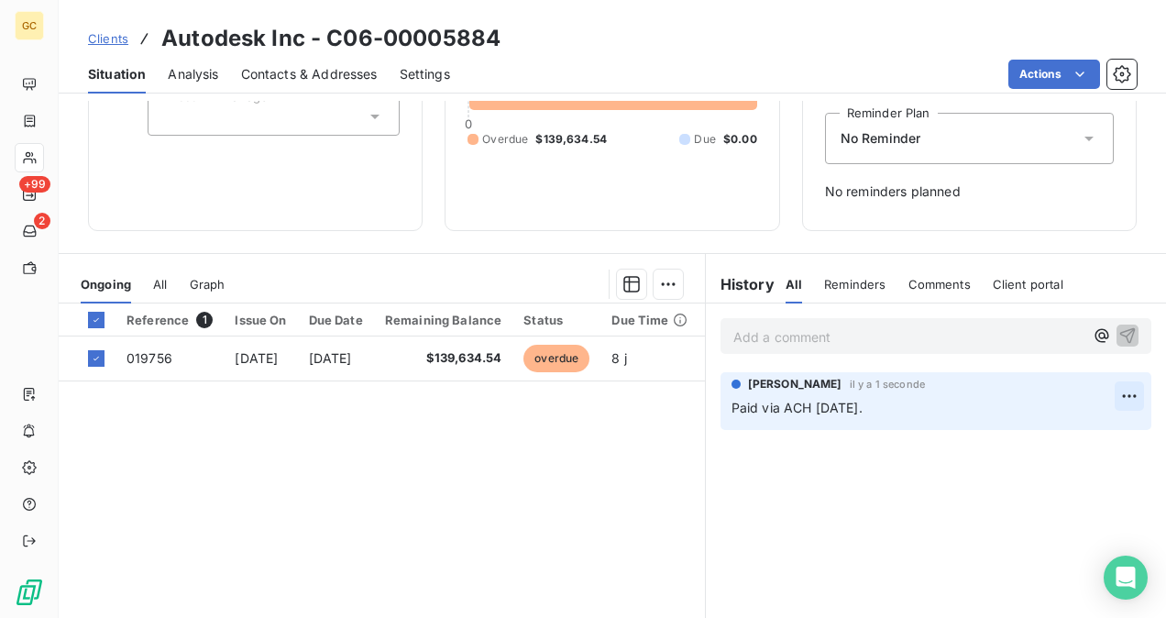
click at [1117, 396] on html "GC +99 2 Clients Autodesk Inc - C06-00005884 Situation Analysis Contacts & Addr…" at bounding box center [583, 309] width 1166 height 618
drag, startPoint x: 1050, startPoint y: 444, endPoint x: 756, endPoint y: 445, distance: 294.2
click at [1049, 444] on div "Editer" at bounding box center [1071, 435] width 103 height 29
click at [731, 407] on span "Paid via ACH [DATE]." at bounding box center [796, 408] width 131 height 16
drag, startPoint x: 717, startPoint y: 406, endPoint x: 997, endPoint y: 420, distance: 280.7
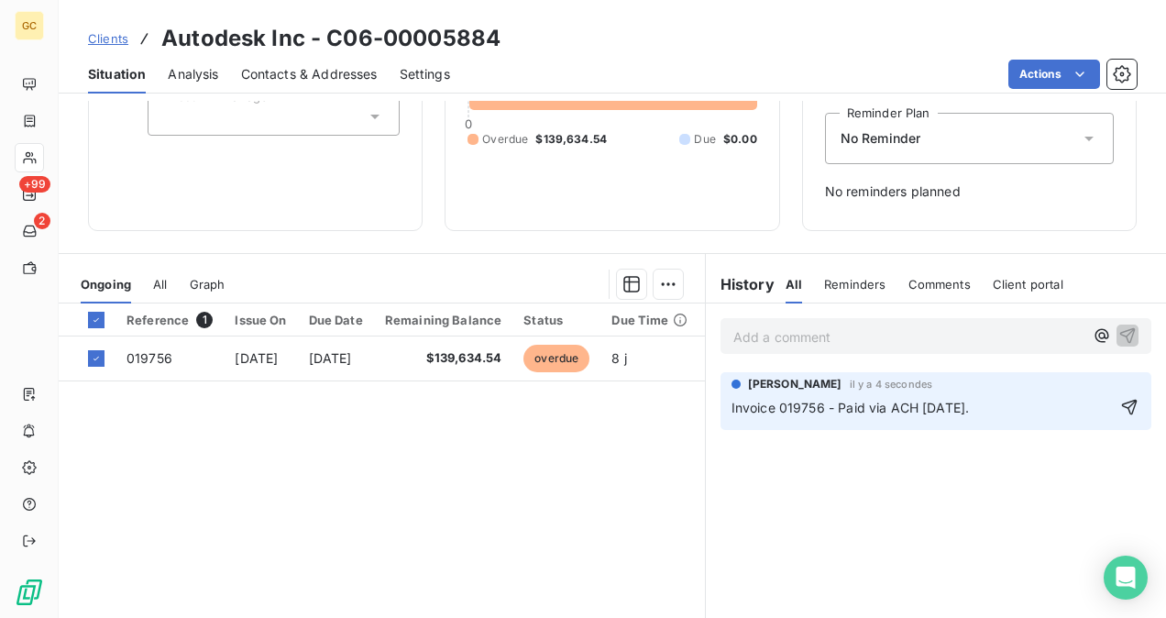
click at [991, 416] on div "[PERSON_NAME] il y a 4 secondes Invoice 019756 - Paid via ACH [DATE]." at bounding box center [935, 401] width 431 height 58
drag, startPoint x: 996, startPoint y: 409, endPoint x: 710, endPoint y: 410, distance: 285.9
click at [710, 410] on div "[PERSON_NAME] il y a 4 secondes Invoice 019756 - Paid via ACH [DATE]." at bounding box center [936, 400] width 460 height 65
copy span "Invoice 019756 - Paid via ACH [DATE]."
click at [1120, 409] on icon "button" at bounding box center [1129, 407] width 18 height 18
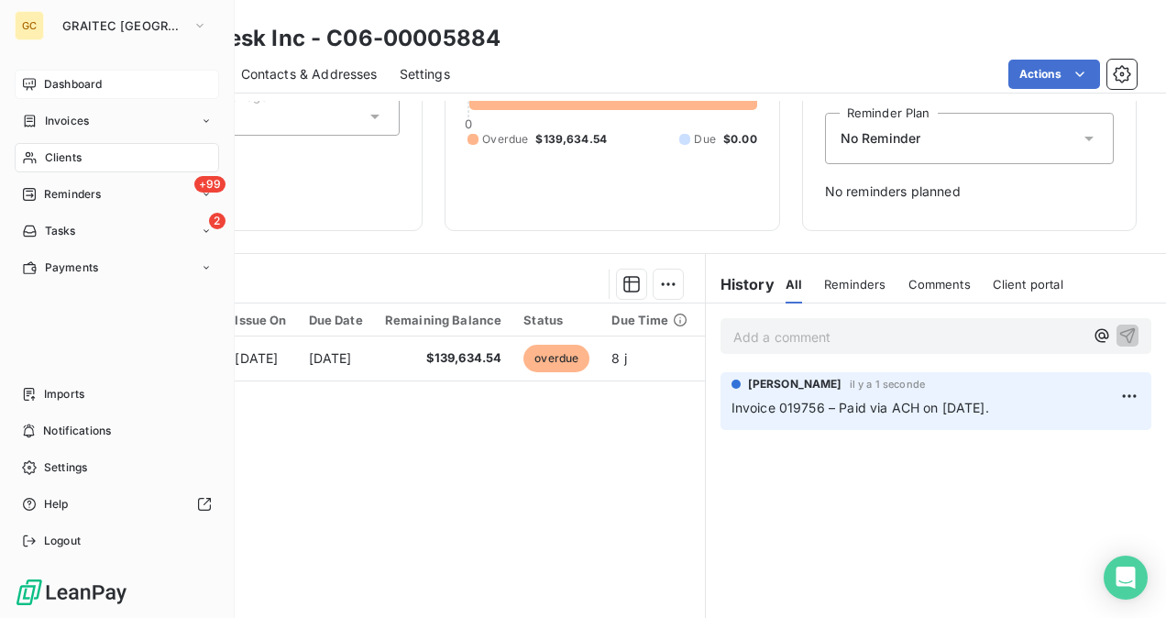
click at [56, 71] on div "Dashboard" at bounding box center [117, 84] width 204 height 29
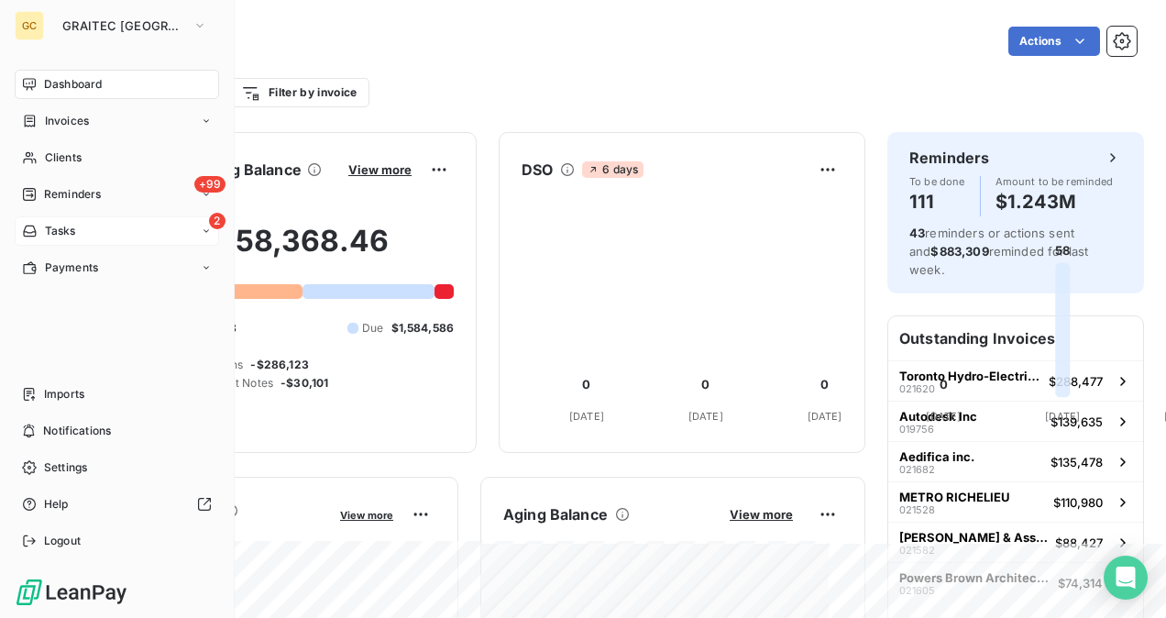
click at [74, 237] on span "Tasks" at bounding box center [60, 231] width 31 height 16
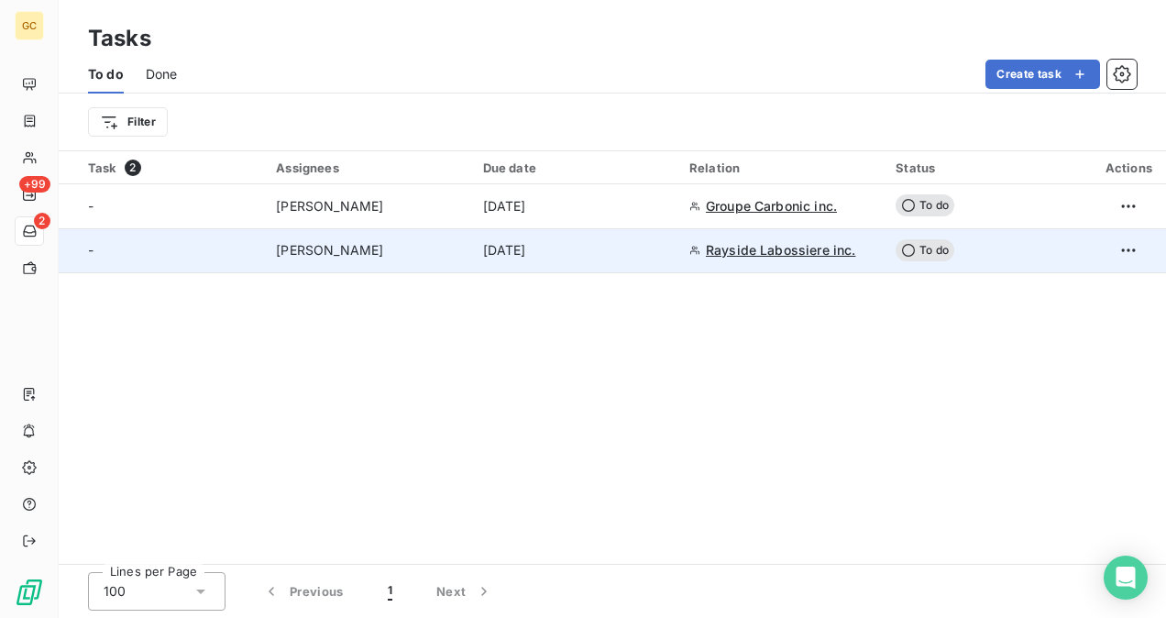
click at [386, 255] on div "[PERSON_NAME]" at bounding box center [368, 250] width 184 height 18
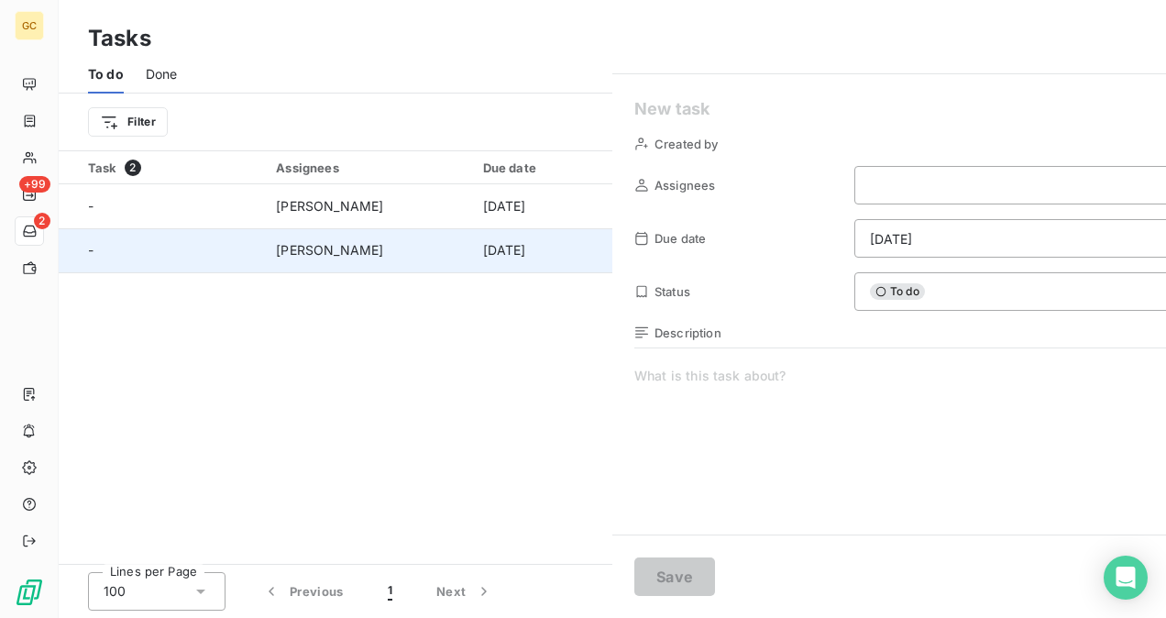
type input "[DATE]"
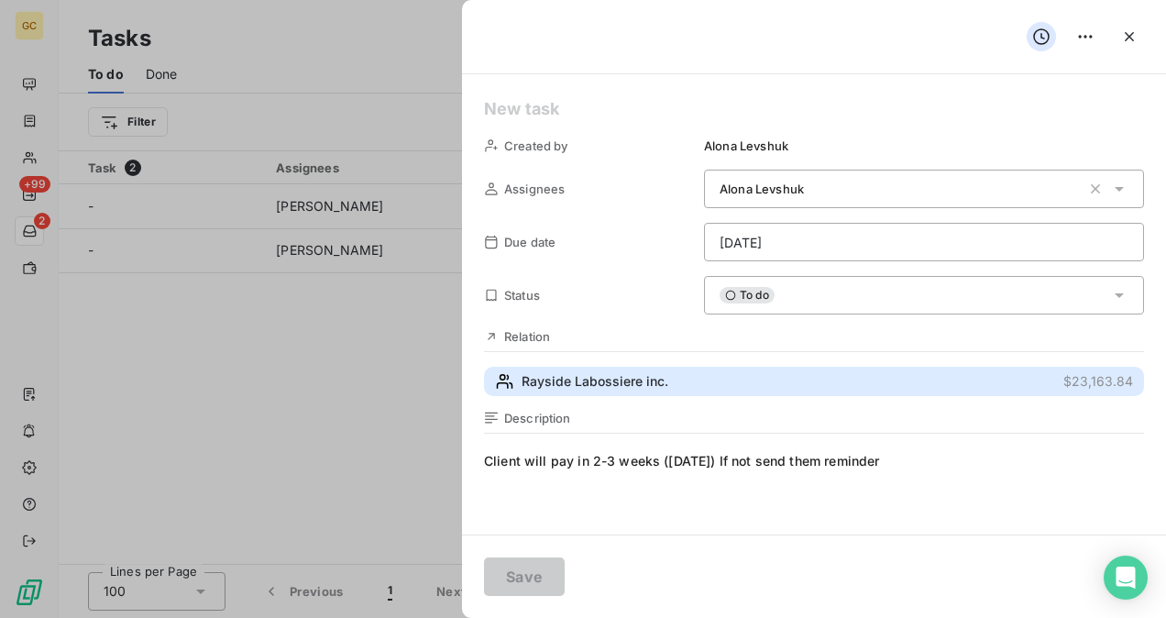
drag, startPoint x: 521, startPoint y: 379, endPoint x: 626, endPoint y: 383, distance: 104.5
click at [626, 383] on span "Rayside Labossiere inc." at bounding box center [594, 381] width 147 height 18
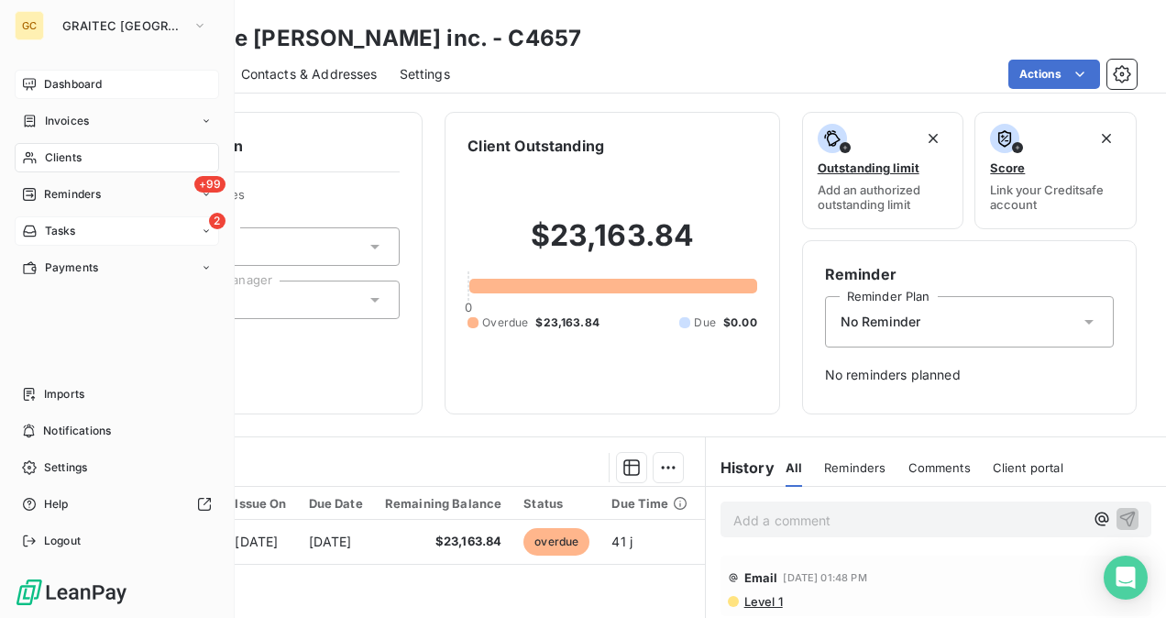
click at [109, 83] on div "Dashboard" at bounding box center [117, 84] width 204 height 29
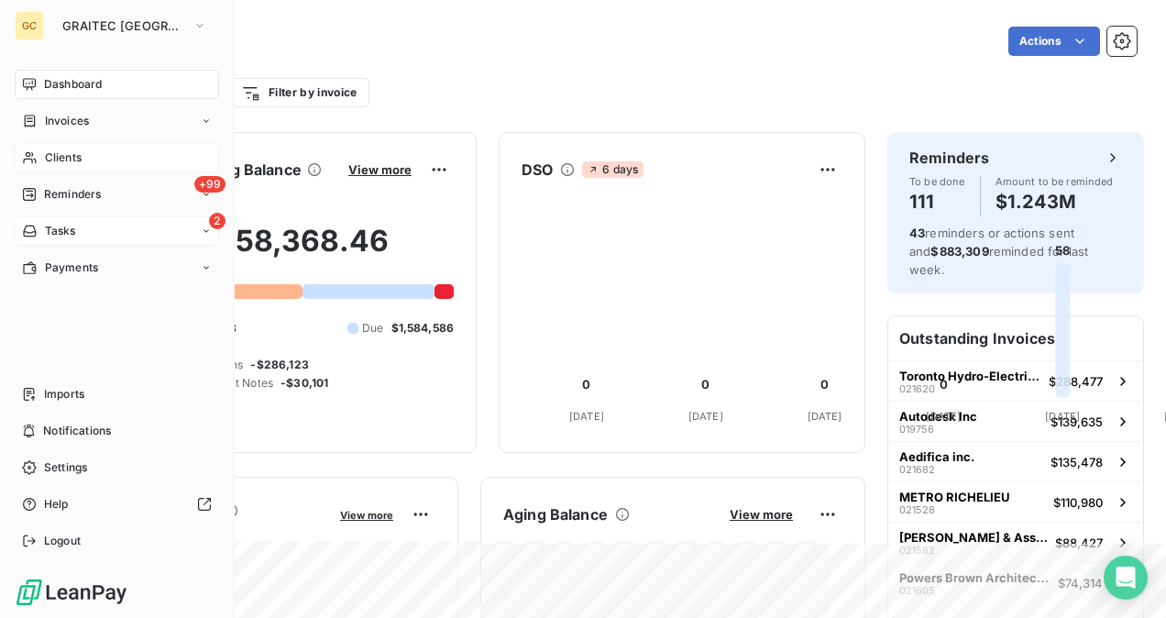
click at [84, 160] on div "Clients" at bounding box center [117, 157] width 204 height 29
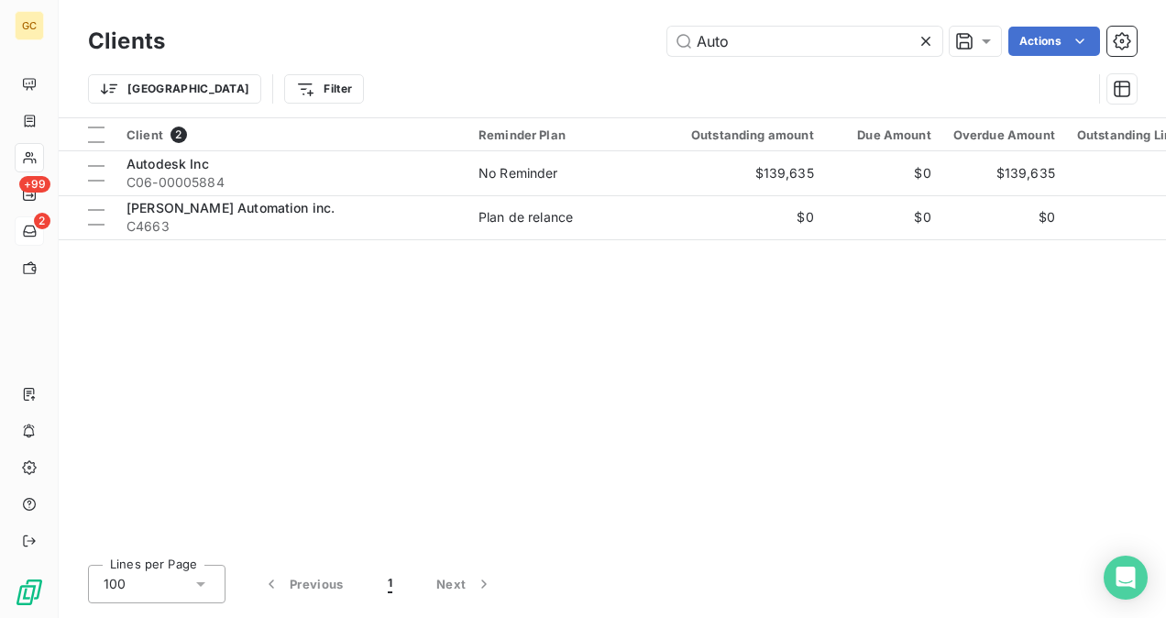
drag, startPoint x: 728, startPoint y: 45, endPoint x: 650, endPoint y: 38, distance: 78.2
click at [650, 38] on div "Auto Actions" at bounding box center [661, 41] width 949 height 29
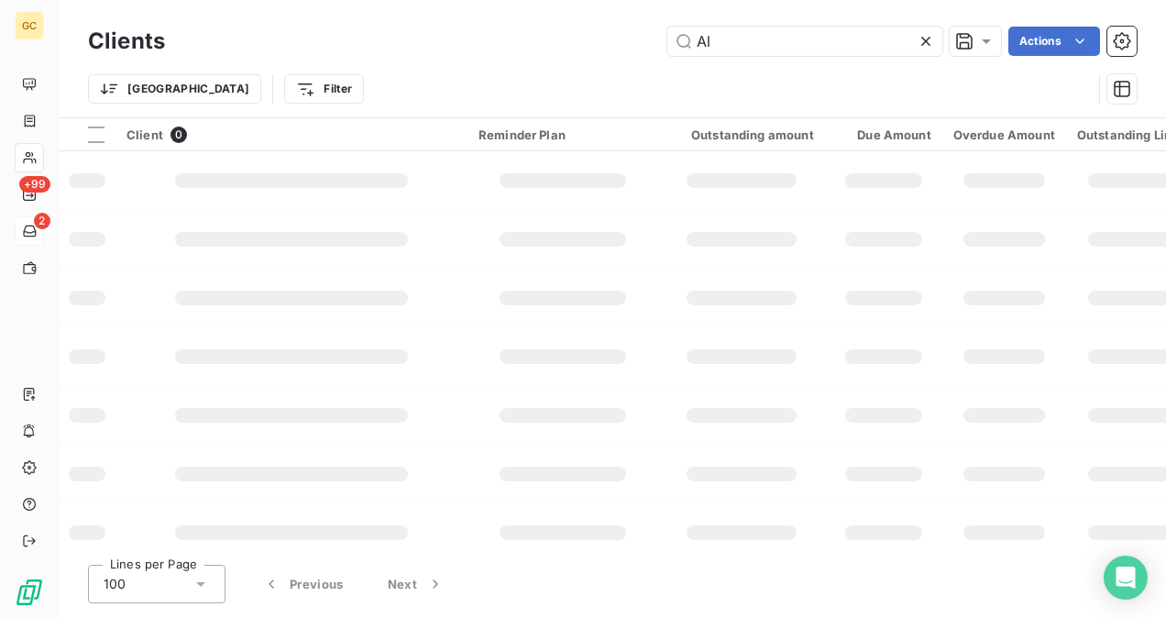
type input "A"
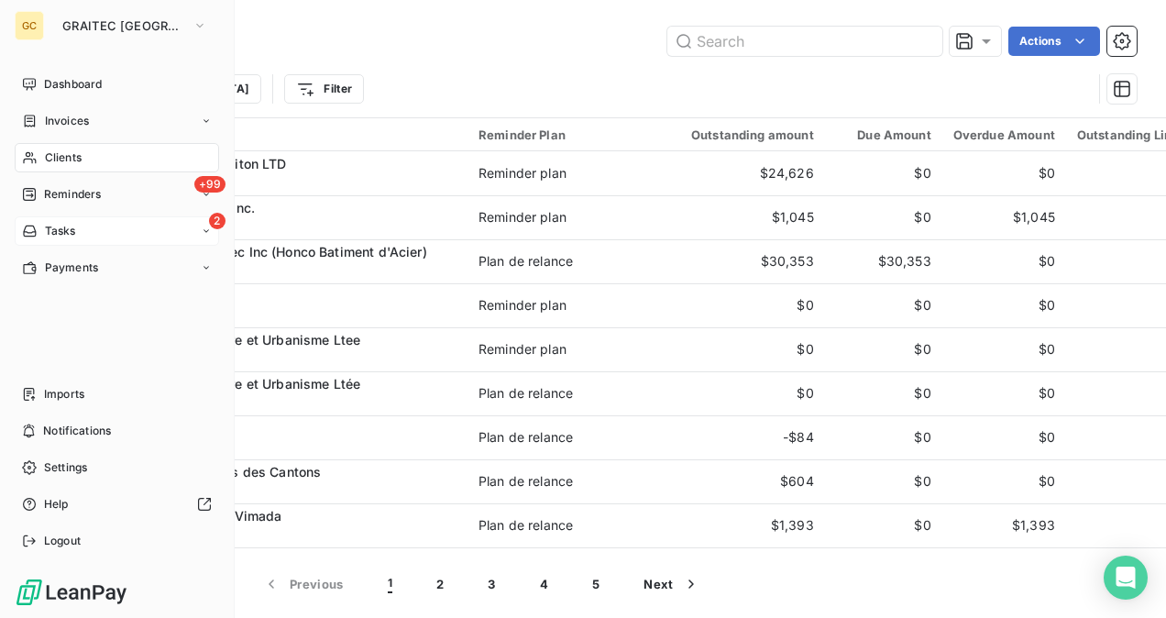
click at [81, 163] on div "Clients" at bounding box center [117, 157] width 204 height 29
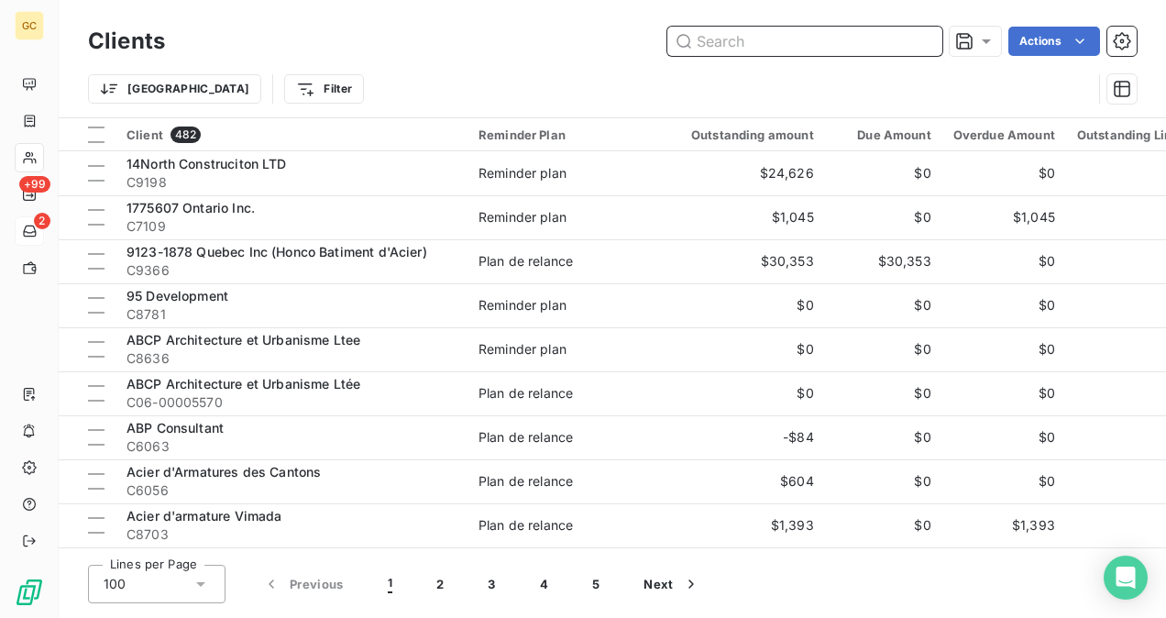
click at [733, 47] on input "text" at bounding box center [804, 41] width 275 height 29
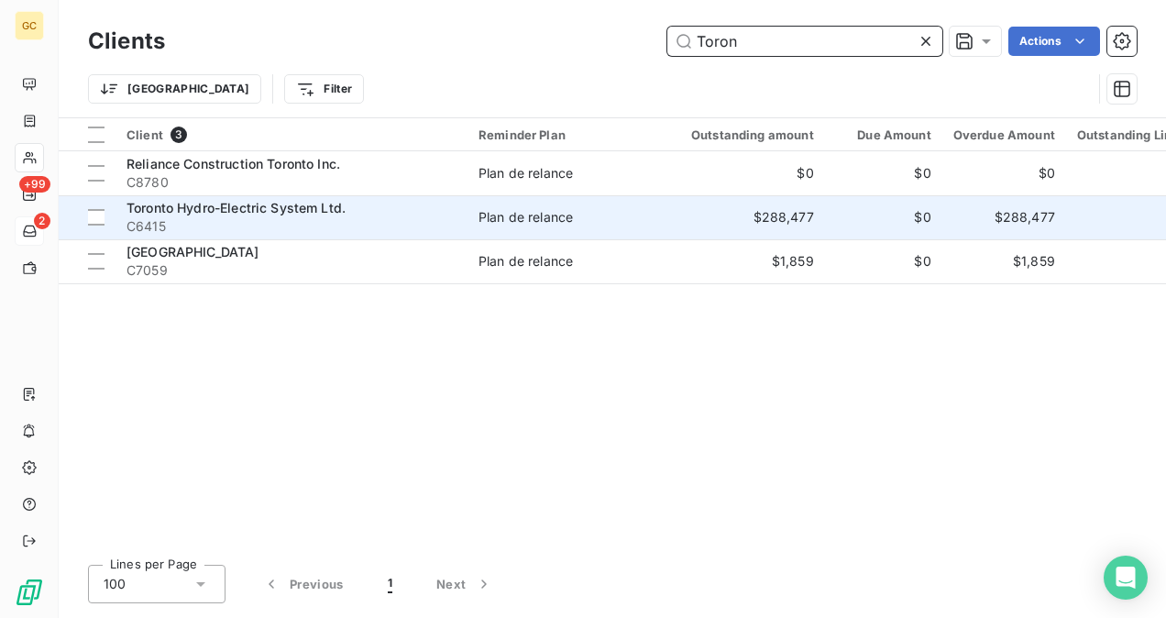
type input "Toron"
click at [425, 225] on span "C6415" at bounding box center [291, 226] width 330 height 18
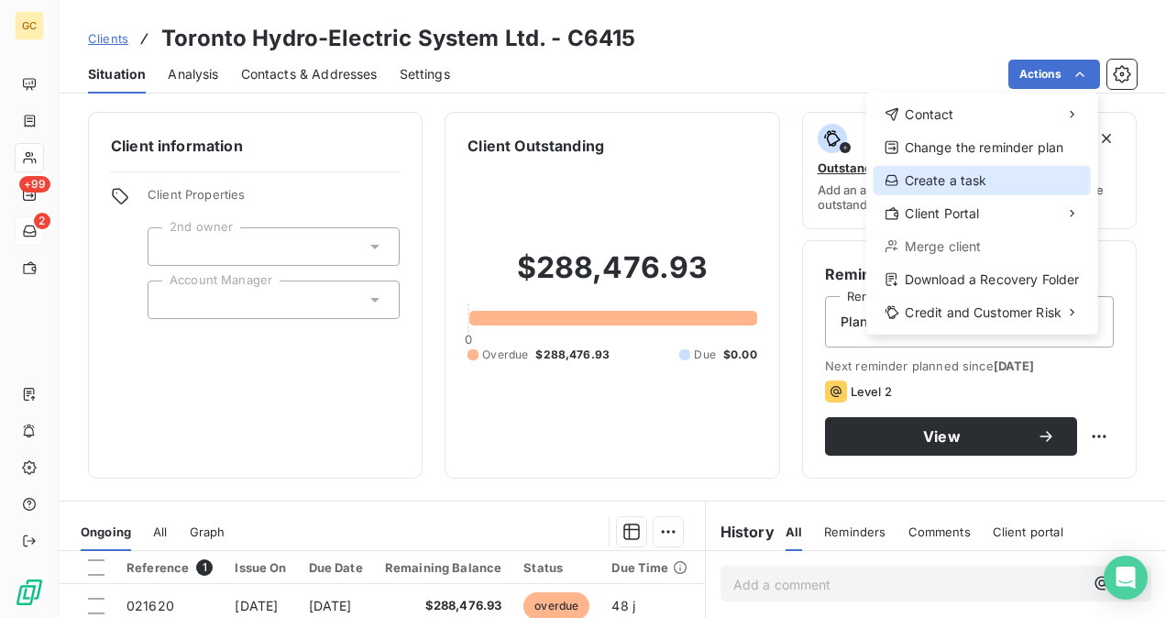
click at [992, 181] on div "Create a task" at bounding box center [981, 180] width 217 height 29
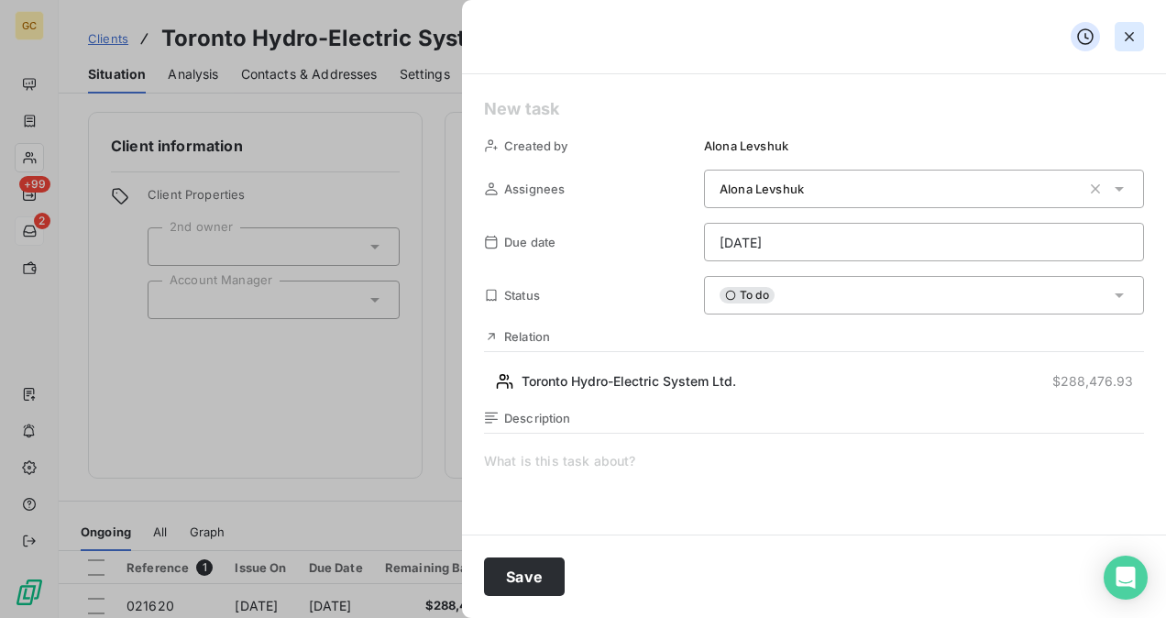
click at [1128, 39] on icon "button" at bounding box center [1129, 36] width 18 height 18
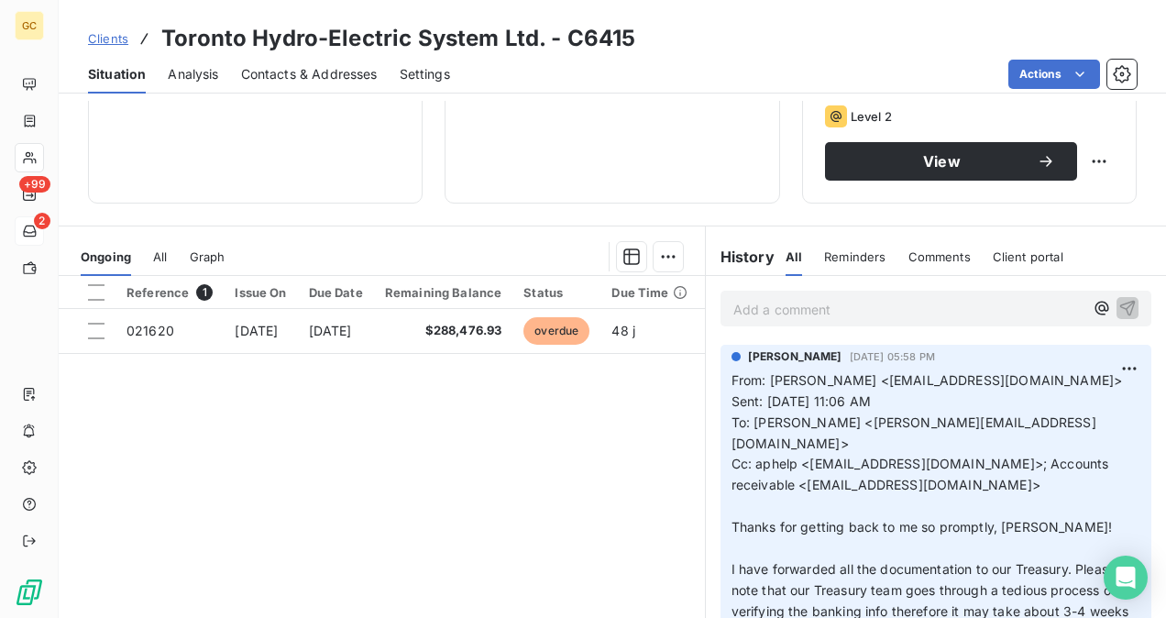
click at [763, 378] on span "From: [PERSON_NAME] <[EMAIL_ADDRESS][DOMAIN_NAME]>" at bounding box center [926, 380] width 391 height 16
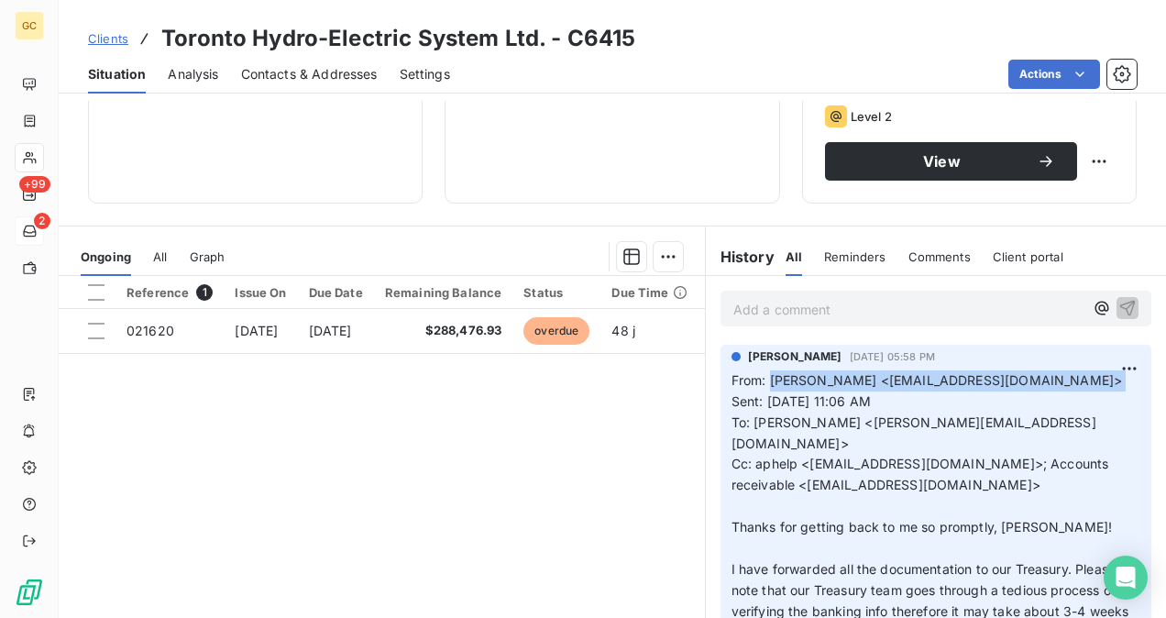
drag, startPoint x: 763, startPoint y: 378, endPoint x: 1033, endPoint y: 376, distance: 269.4
click at [1033, 376] on p "From: [PERSON_NAME] <[EMAIL_ADDRESS][DOMAIN_NAME]> Sent: [DATE] 11:06 AM To: [P…" at bounding box center [935, 569] width 409 height 399
copy p "[PERSON_NAME] <[EMAIL_ADDRESS][DOMAIN_NAME]>"
click at [1092, 72] on html "GC +99 2 Clients Toronto Hydro-Electric System Ltd. - C6415 Situation Analysis …" at bounding box center [583, 309] width 1166 height 618
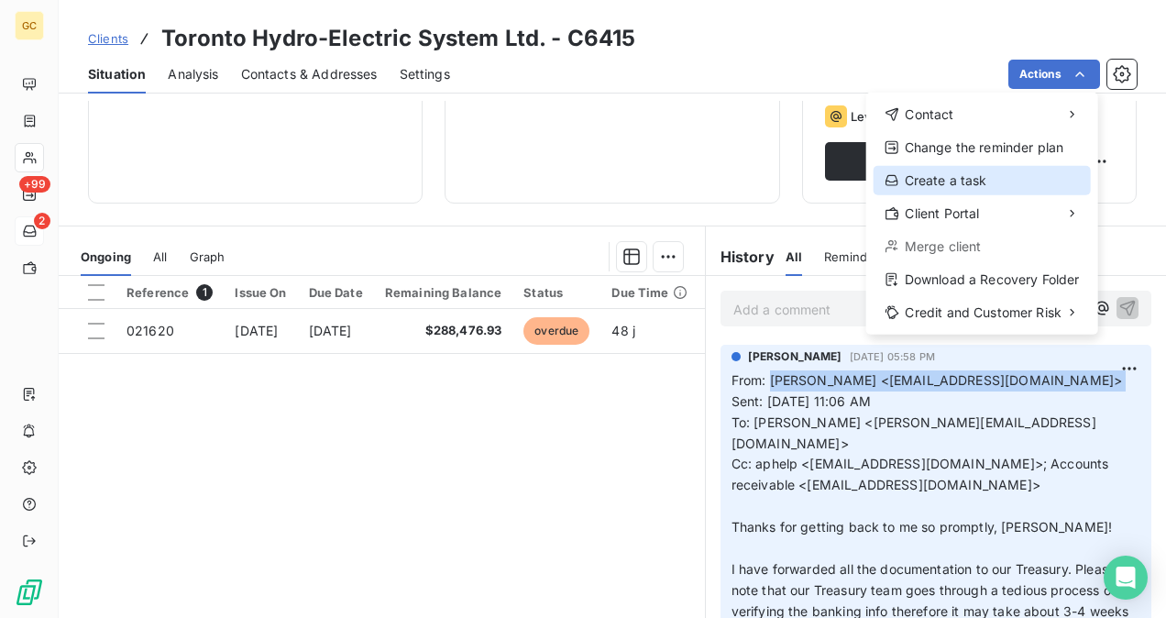
click at [976, 188] on div "Create a task" at bounding box center [981, 180] width 217 height 29
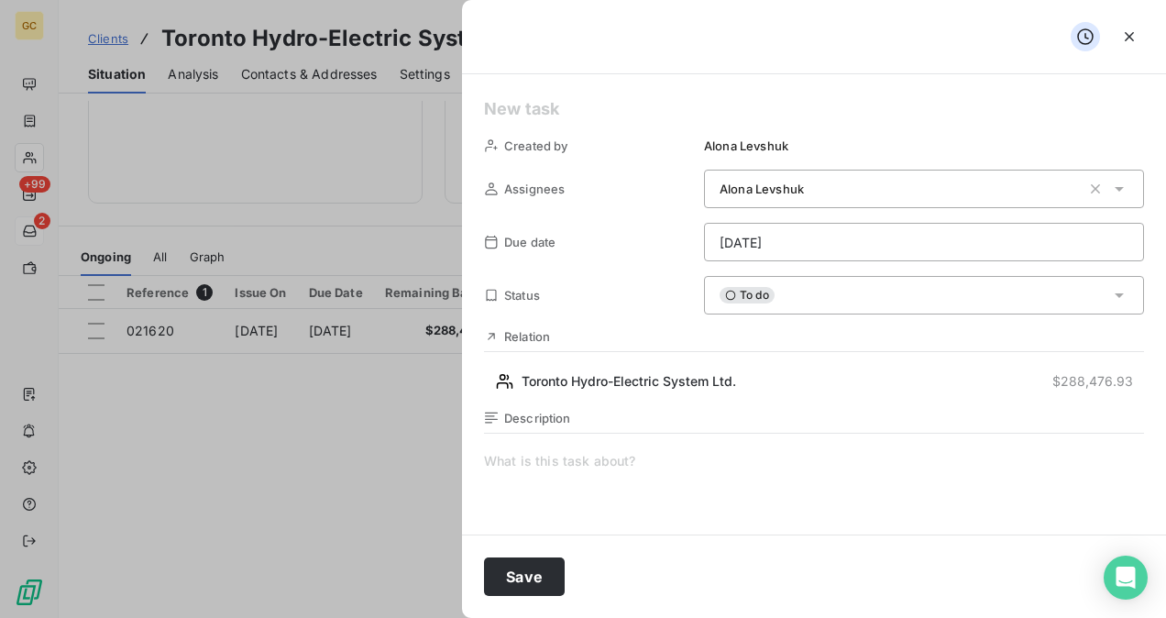
click at [528, 460] on span at bounding box center [814, 628] width 660 height 352
paste span
click at [1004, 296] on div "To do" at bounding box center [924, 295] width 440 height 38
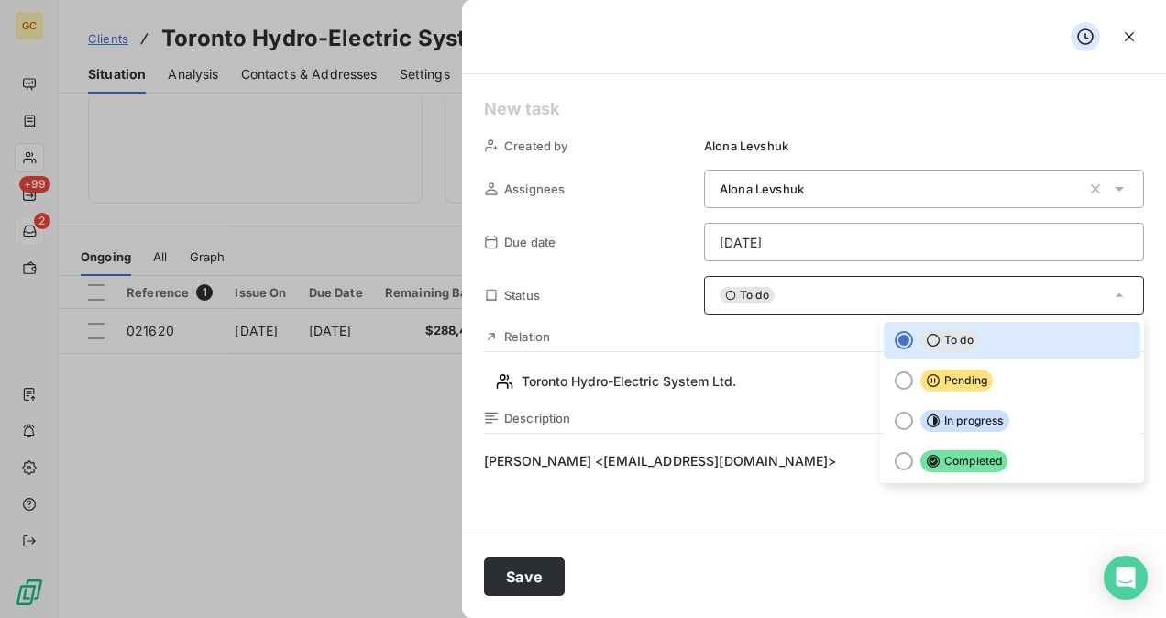
click at [732, 324] on div "Created by [PERSON_NAME] Assignees Alona Levshuk Due date [DATE] Status To do T…" at bounding box center [814, 304] width 704 height 460
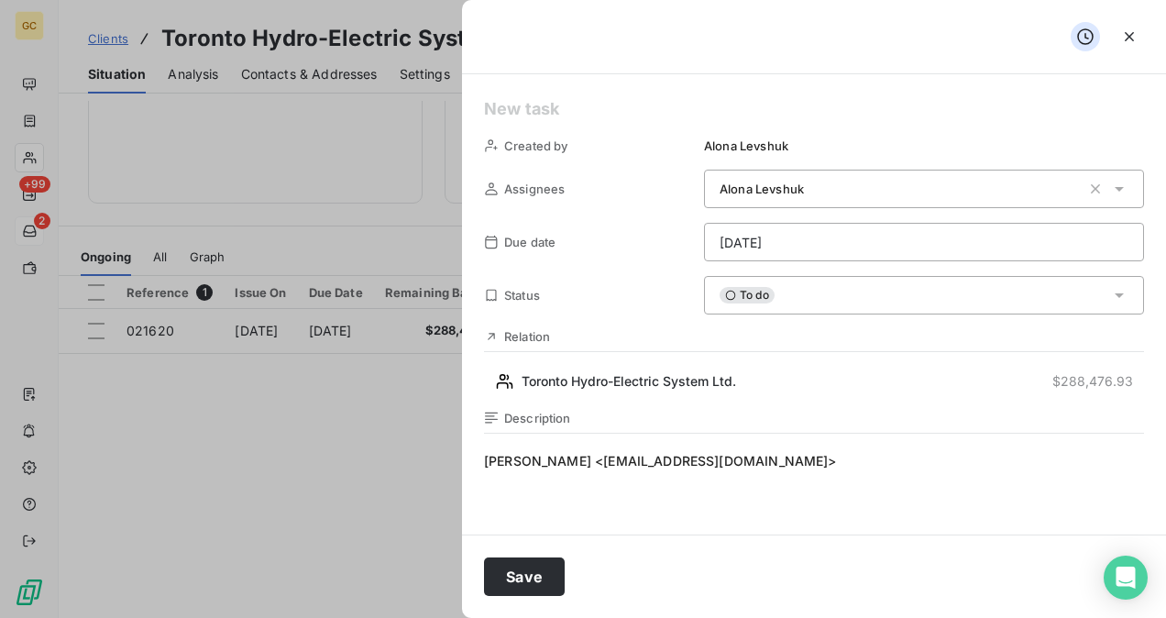
click at [1105, 306] on div "To do" at bounding box center [924, 295] width 440 height 38
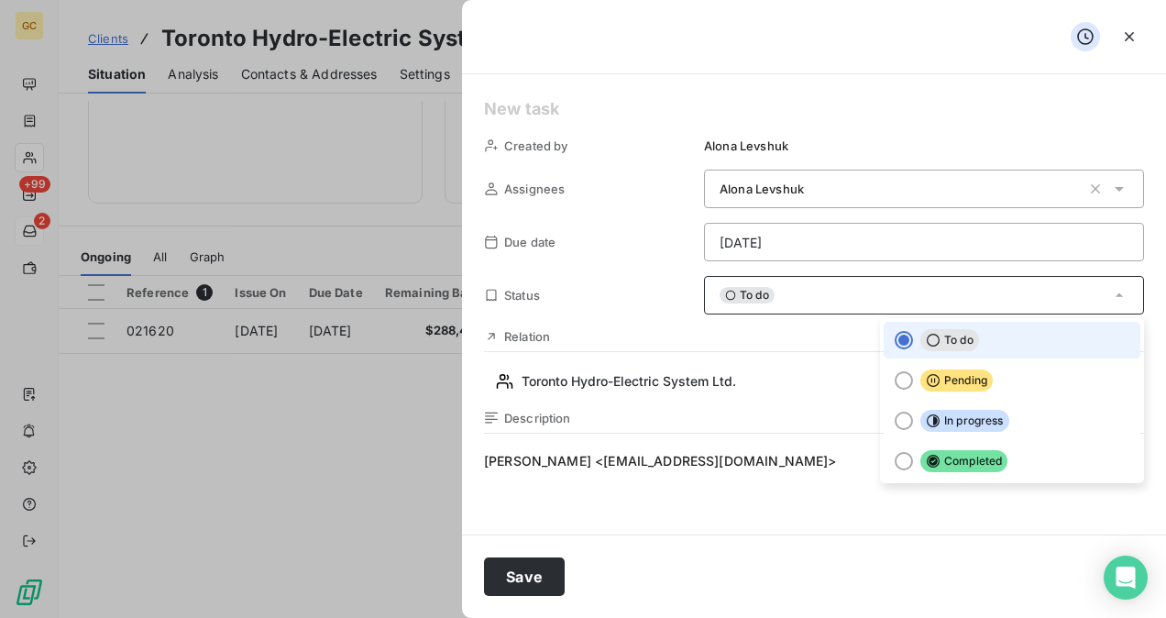
click at [1105, 306] on div "To do" at bounding box center [924, 295] width 440 height 38
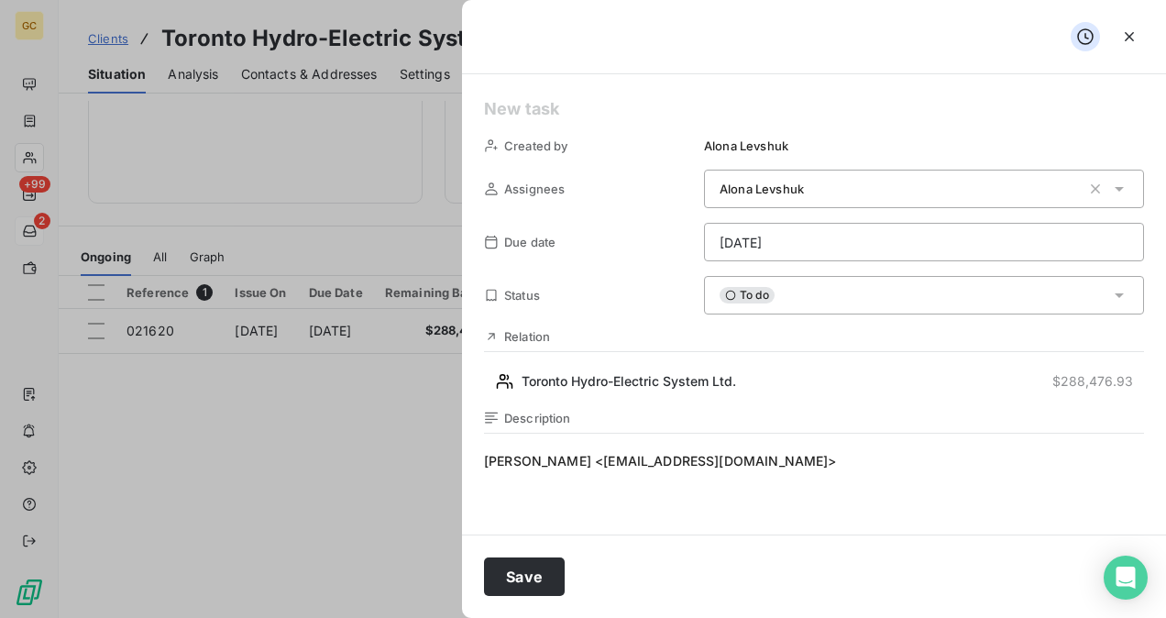
click at [1105, 306] on div "To do" at bounding box center [924, 295] width 440 height 38
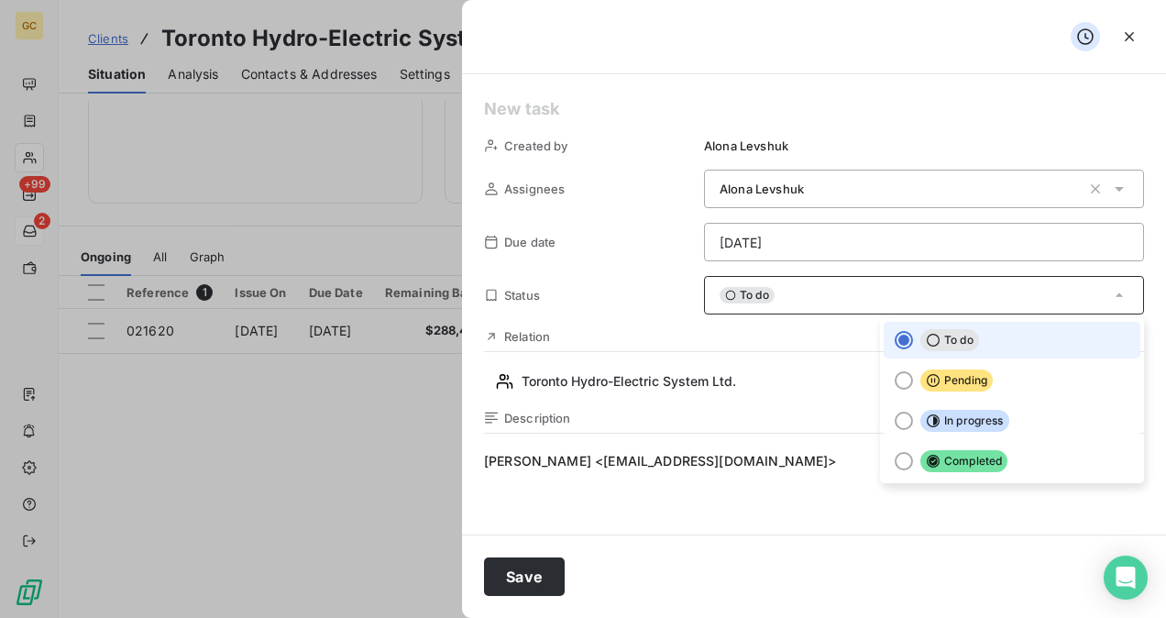
click at [819, 227] on html "GC +99 2 Clients Toronto Hydro-Electric System Ltd. - C6415 Situation Analysis …" at bounding box center [583, 309] width 1166 height 618
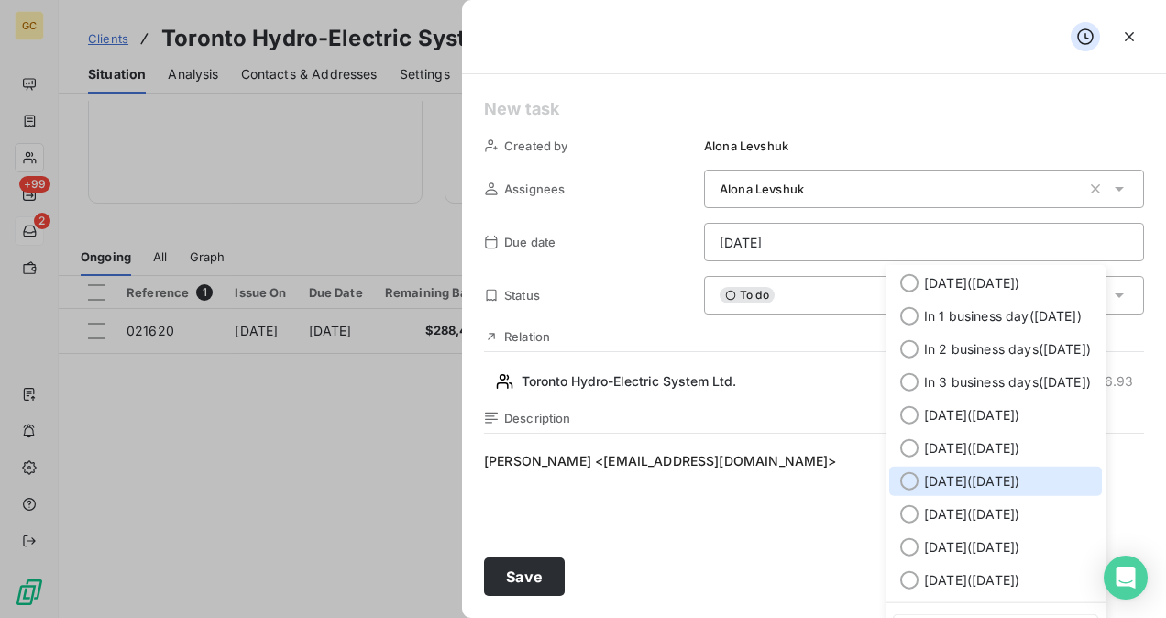
click at [905, 485] on div at bounding box center [909, 481] width 18 height 18
type input "[DATE]"
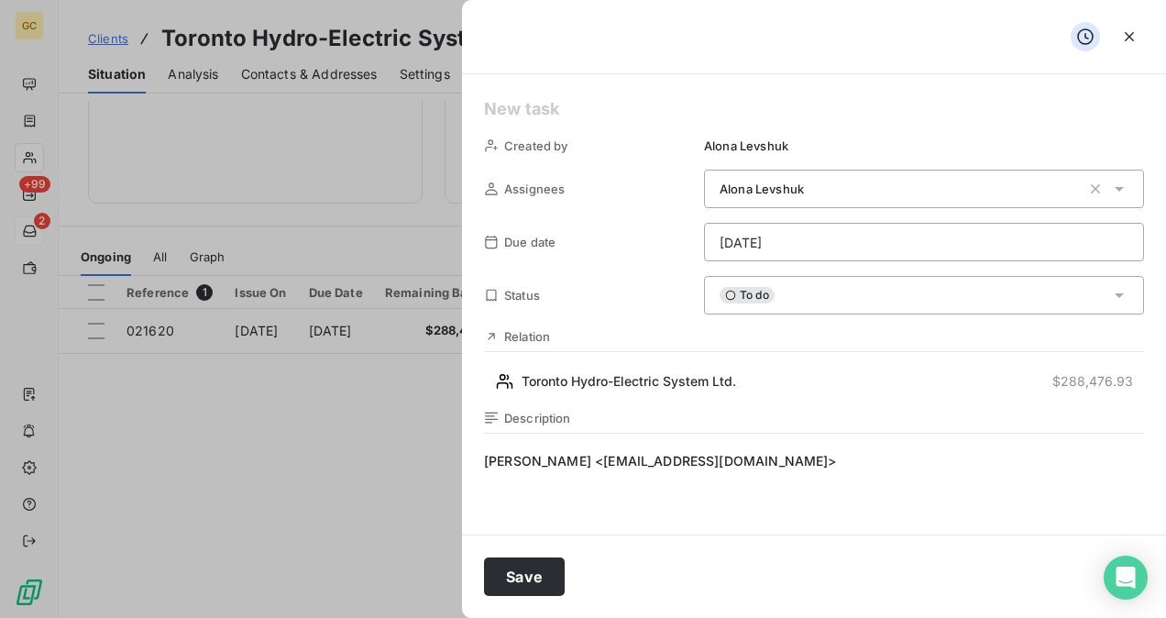
click at [814, 460] on span "[PERSON_NAME] <[EMAIL_ADDRESS][DOMAIN_NAME]>" at bounding box center [814, 628] width 660 height 352
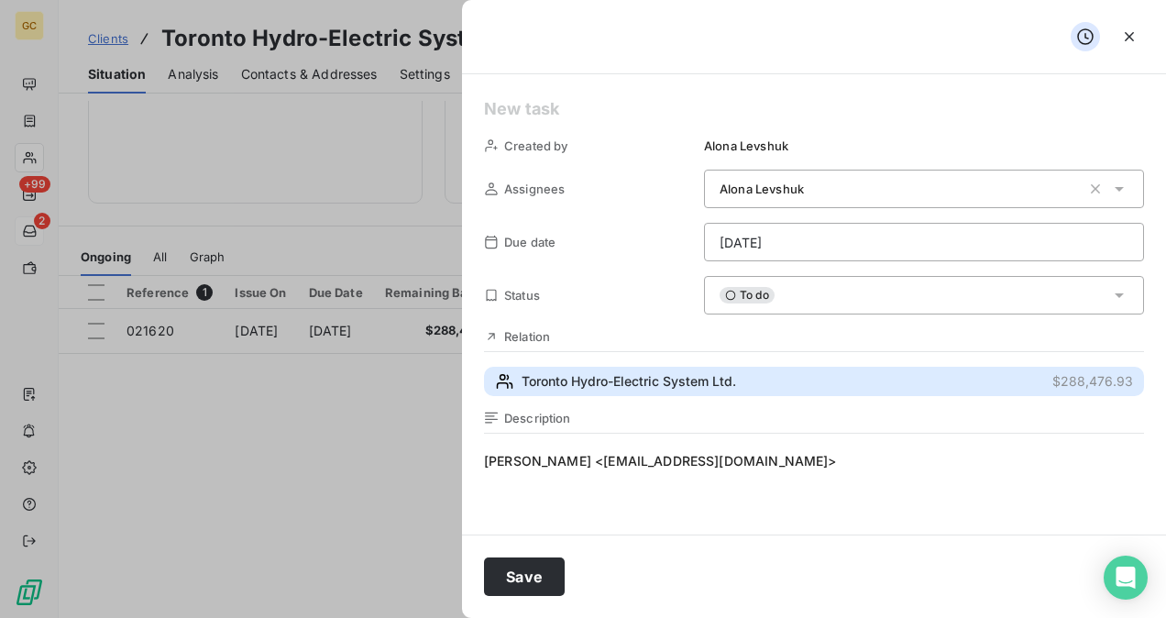
drag, startPoint x: 759, startPoint y: 378, endPoint x: 676, endPoint y: 378, distance: 82.5
click at [676, 378] on button "Toronto Hydro-Electric System Ltd. $288,476.93" at bounding box center [814, 381] width 660 height 29
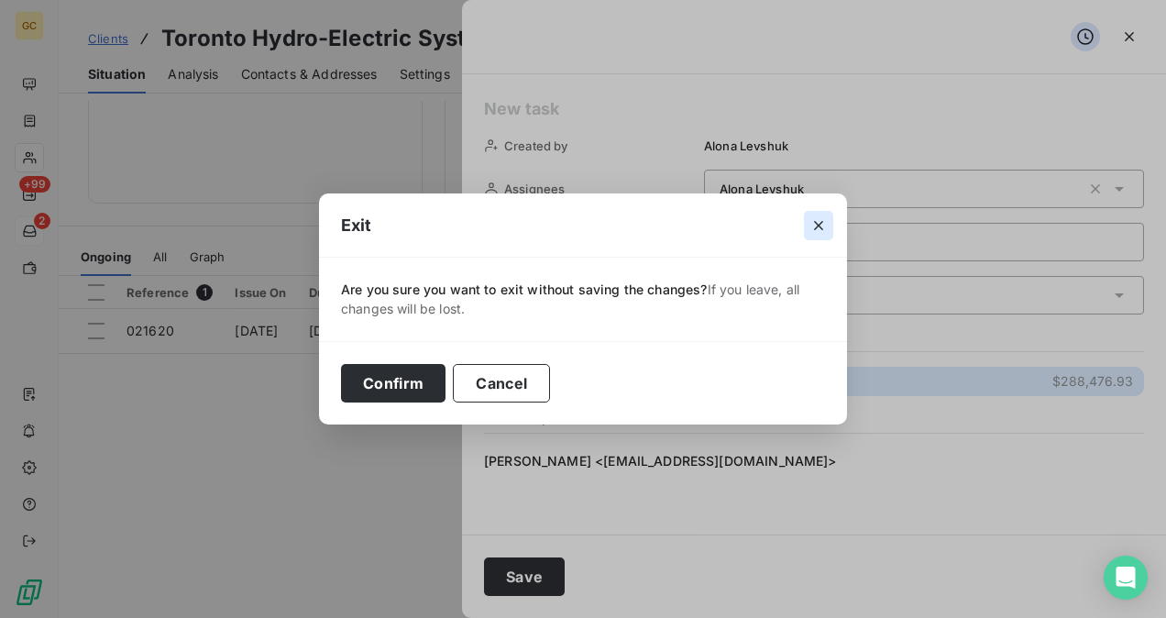
click at [814, 236] on button "button" at bounding box center [818, 225] width 29 height 29
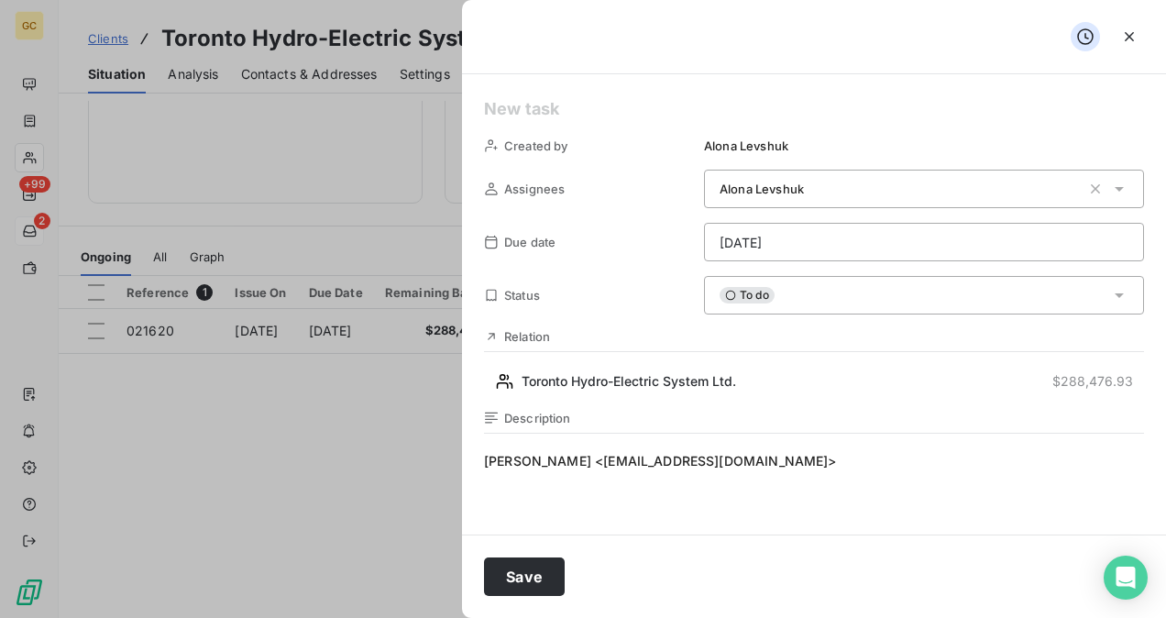
click at [775, 467] on span "[PERSON_NAME] <[EMAIL_ADDRESS][DOMAIN_NAME]>" at bounding box center [814, 628] width 660 height 352
click at [668, 479] on span "[PERSON_NAME] <[EMAIL_ADDRESS][DOMAIN_NAME]>  Customer C6415 will pay" at bounding box center [814, 628] width 660 height 352
drag, startPoint x: 486, startPoint y: 481, endPoint x: 772, endPoint y: 484, distance: 286.8
click at [772, 484] on span "[PERSON_NAME] <[EMAIL_ADDRESS][DOMAIN_NAME]>  Customer C6415 will pay by end o…" at bounding box center [814, 628] width 660 height 352
copy span "Customer C6415 will pay by end of October"
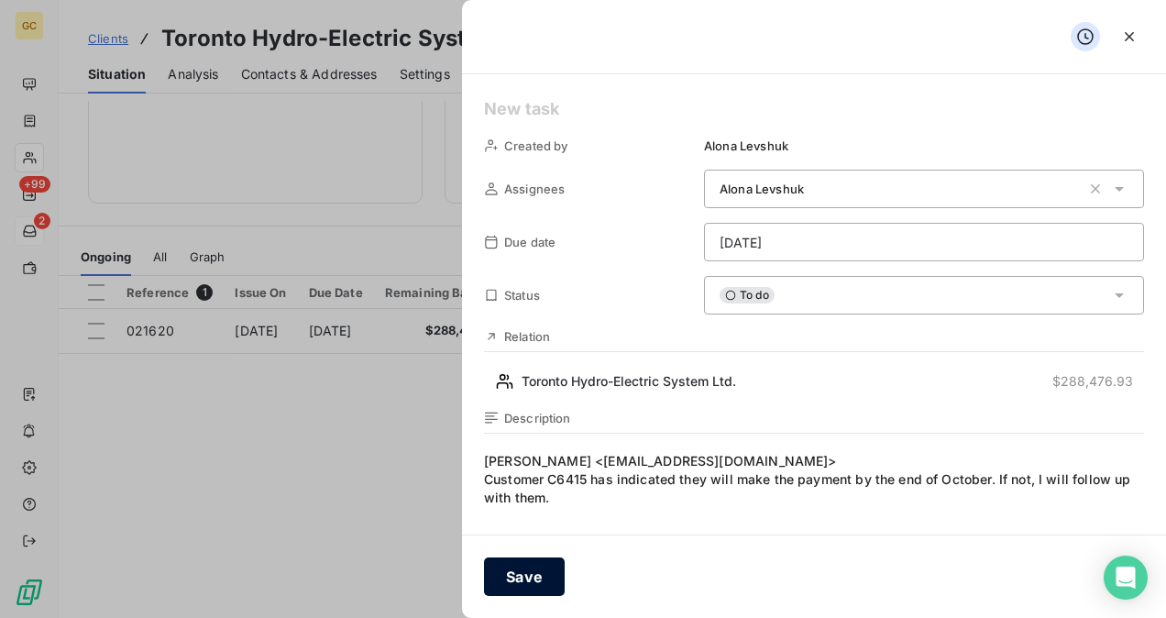
click at [531, 566] on button "Save" at bounding box center [524, 576] width 81 height 38
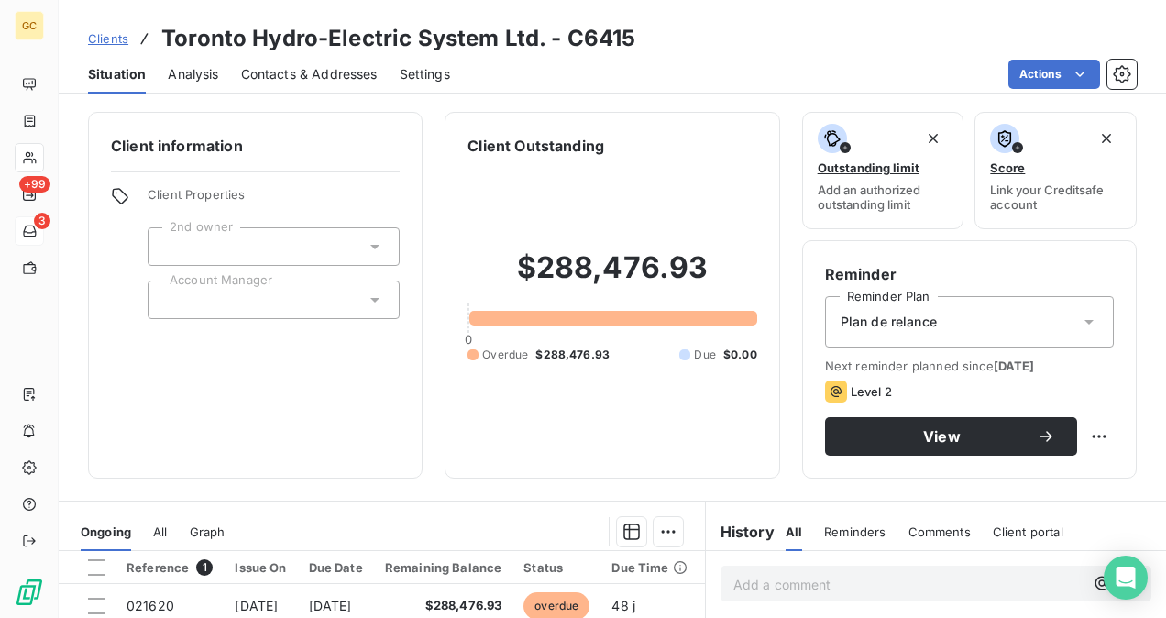
click at [974, 334] on div "Plan de relance" at bounding box center [969, 321] width 289 height 51
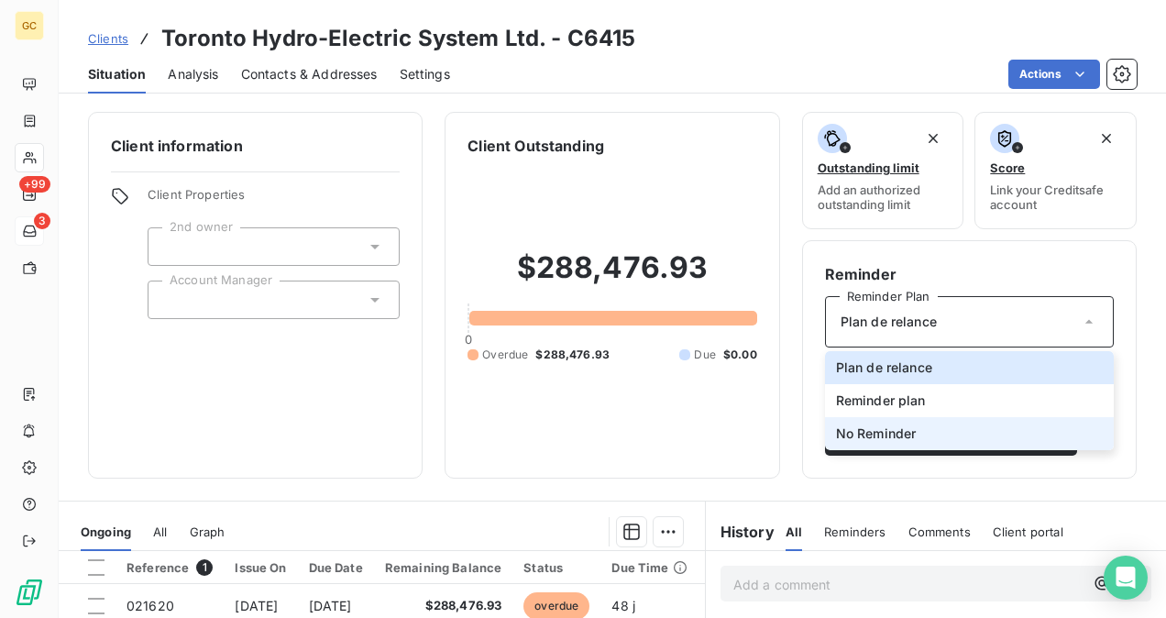
click at [924, 433] on li "No Reminder" at bounding box center [969, 433] width 289 height 33
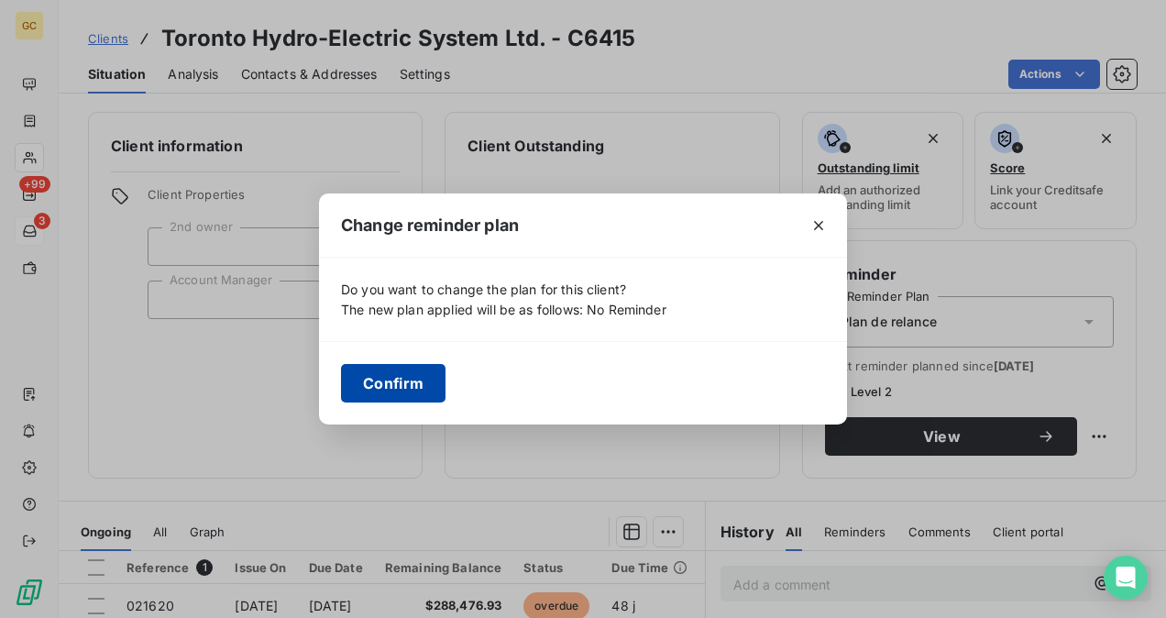
click at [423, 376] on button "Confirm" at bounding box center [393, 383] width 104 height 38
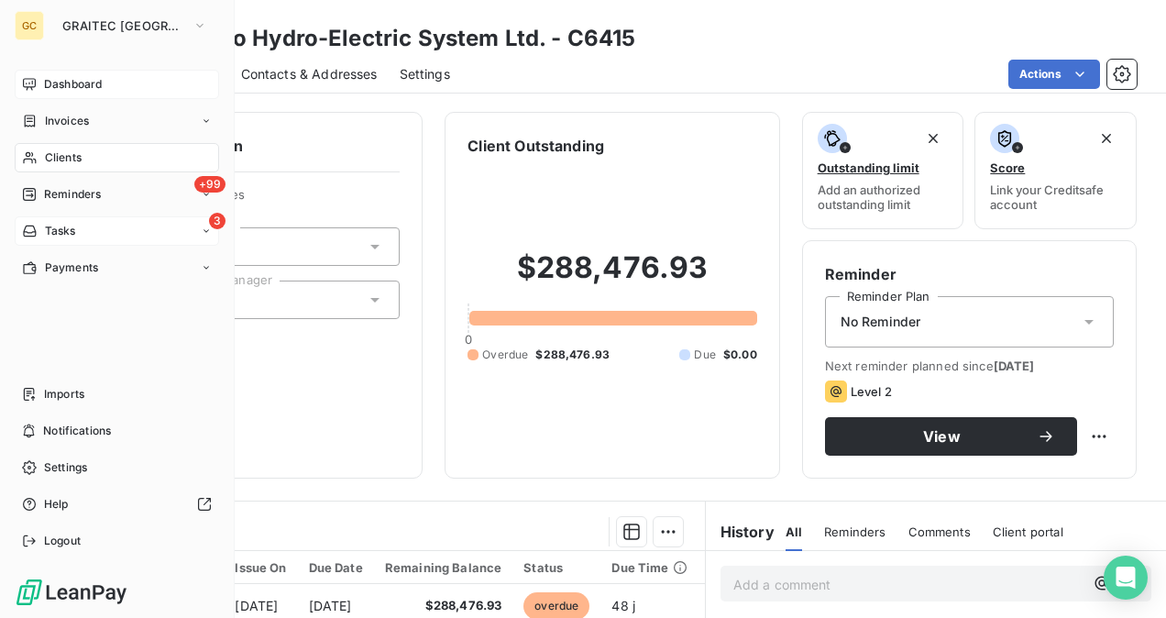
click at [97, 91] on span "Dashboard" at bounding box center [73, 84] width 58 height 16
